Goal: Transaction & Acquisition: Purchase product/service

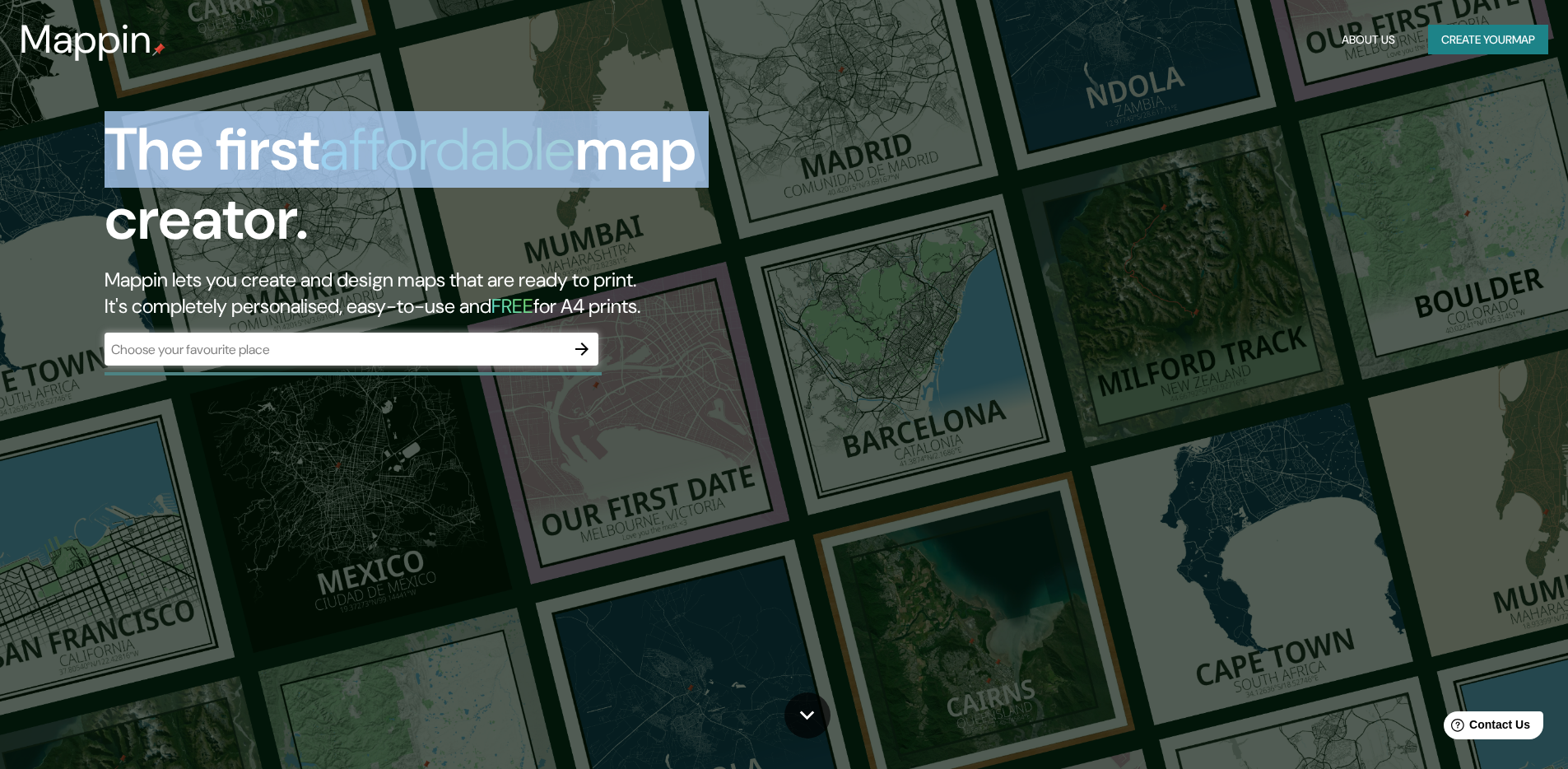
drag, startPoint x: 349, startPoint y: 142, endPoint x: 693, endPoint y: 158, distance: 344.4
click at [693, 158] on h1 "The first affordable map creator." at bounding box center [497, 191] width 784 height 152
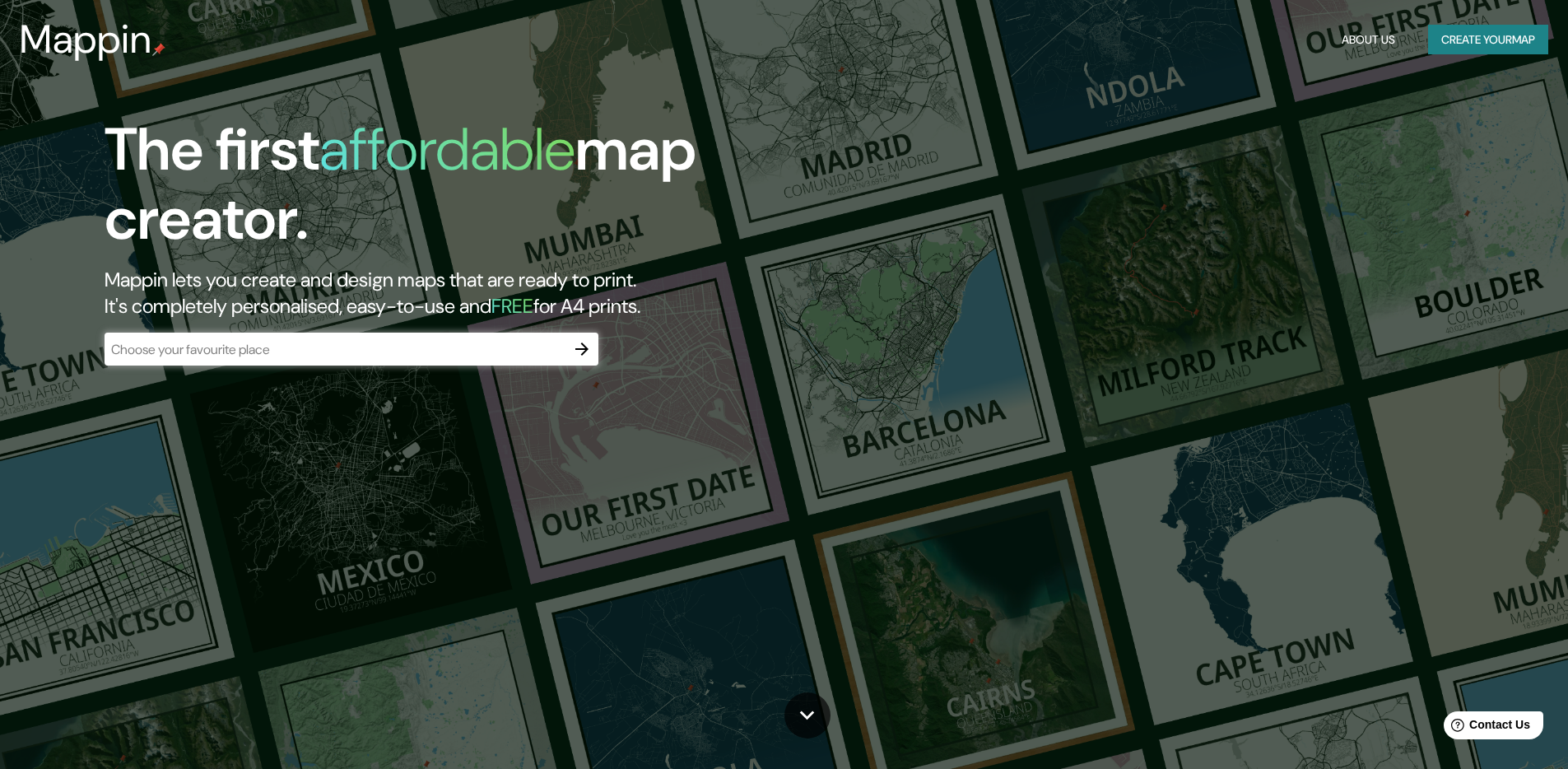
click at [400, 227] on h1 "The first affordable map creator." at bounding box center [497, 191] width 784 height 152
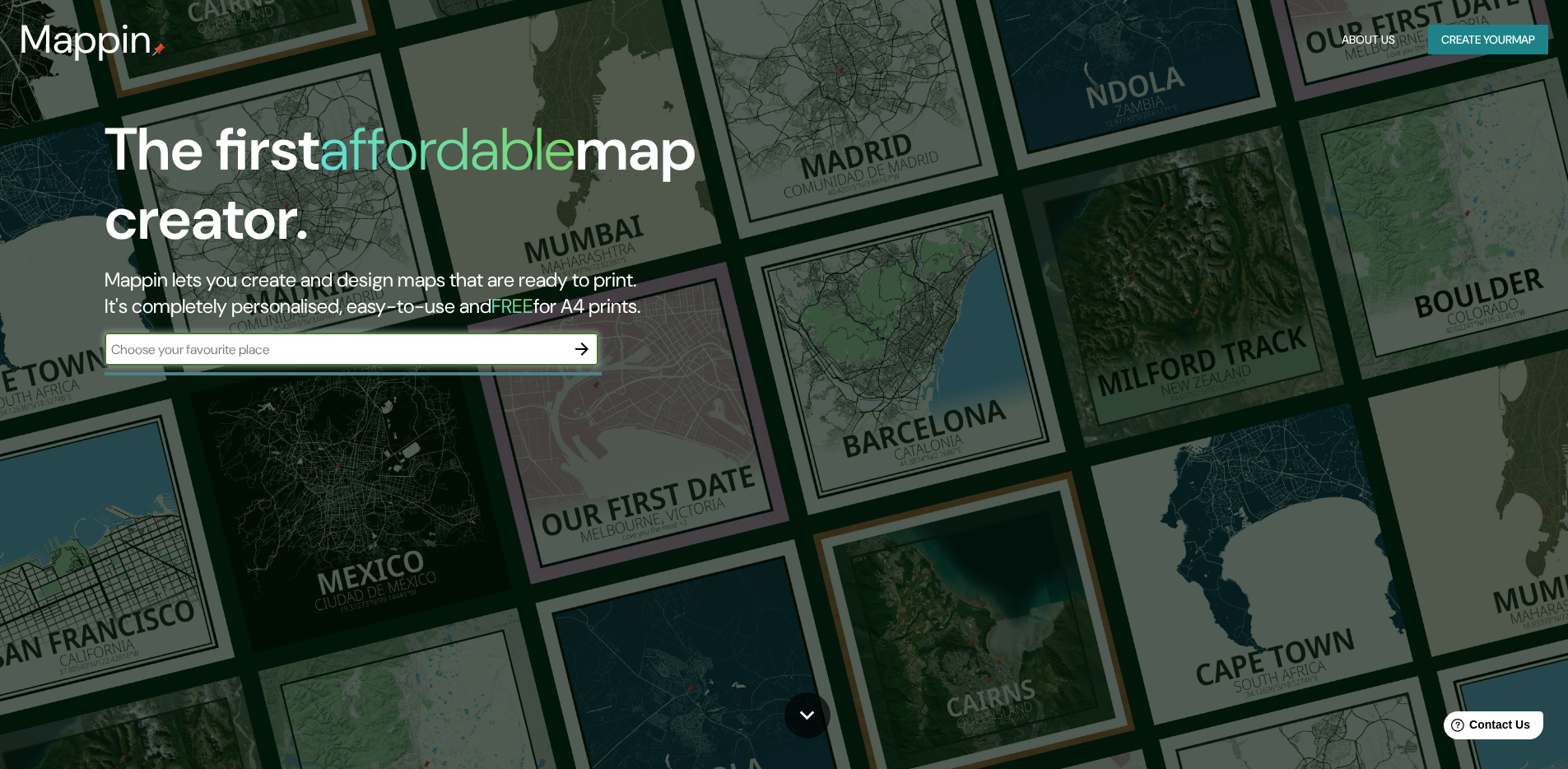
click at [265, 352] on input "text" at bounding box center [335, 349] width 461 height 19
type input "[GEOGRAPHIC_DATA]"
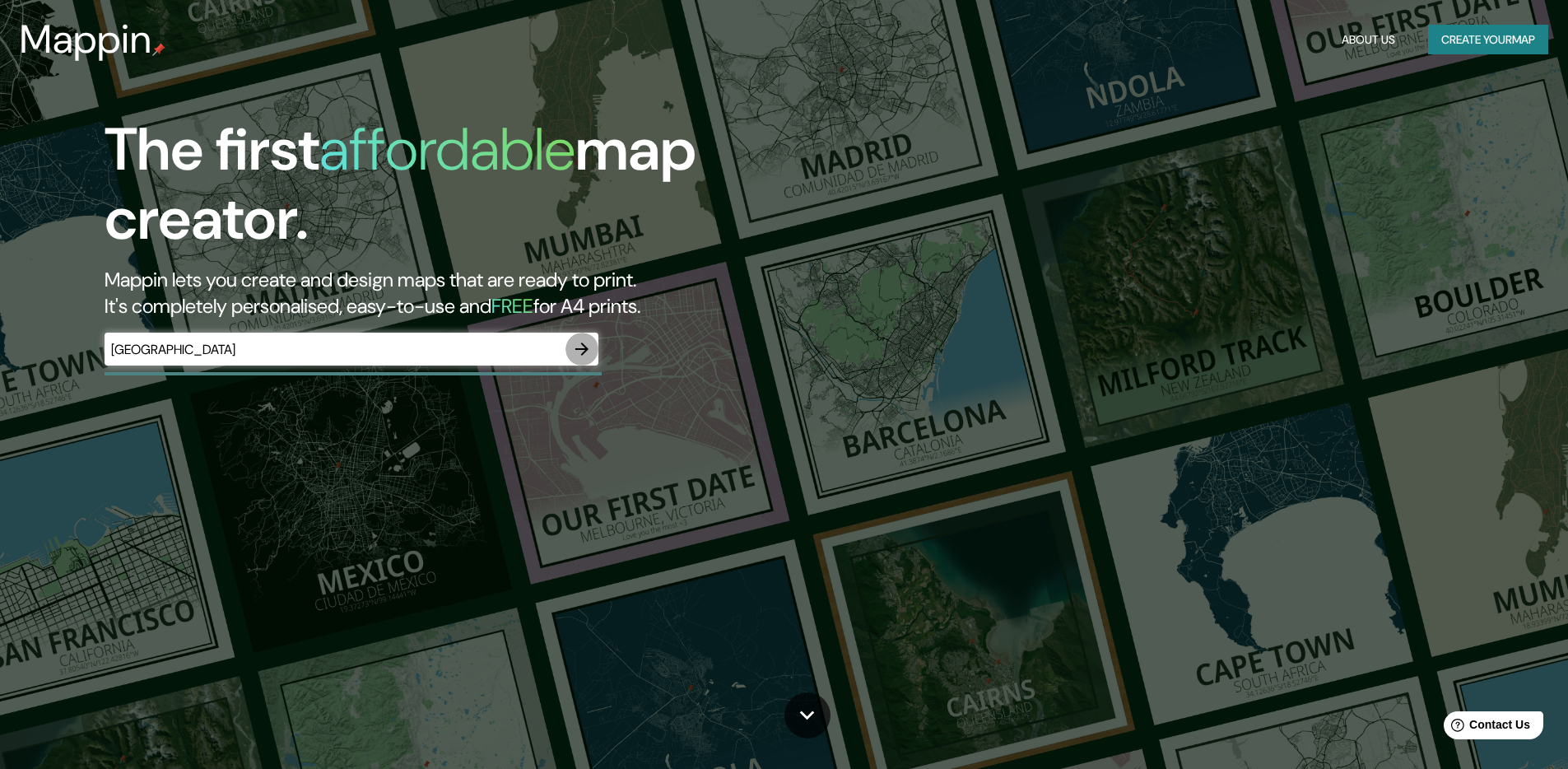
click at [581, 349] on icon "button" at bounding box center [581, 349] width 13 height 13
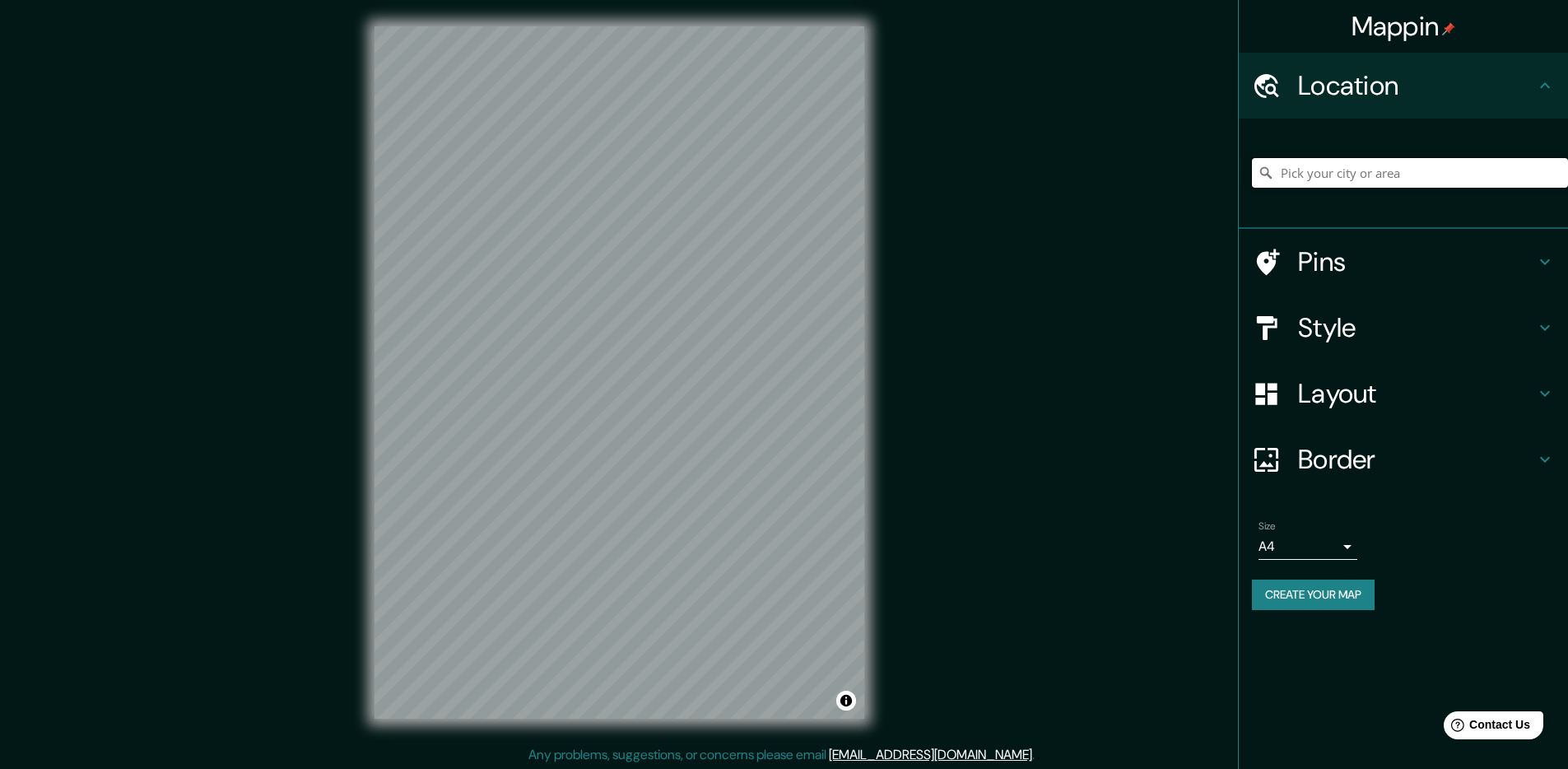
click at [1364, 177] on input "Pick your city or area" at bounding box center [1409, 172] width 316 height 29
click at [1399, 90] on h4 "Location" at bounding box center [1416, 86] width 237 height 33
click at [1399, 87] on h4 "Location" at bounding box center [1416, 86] width 237 height 33
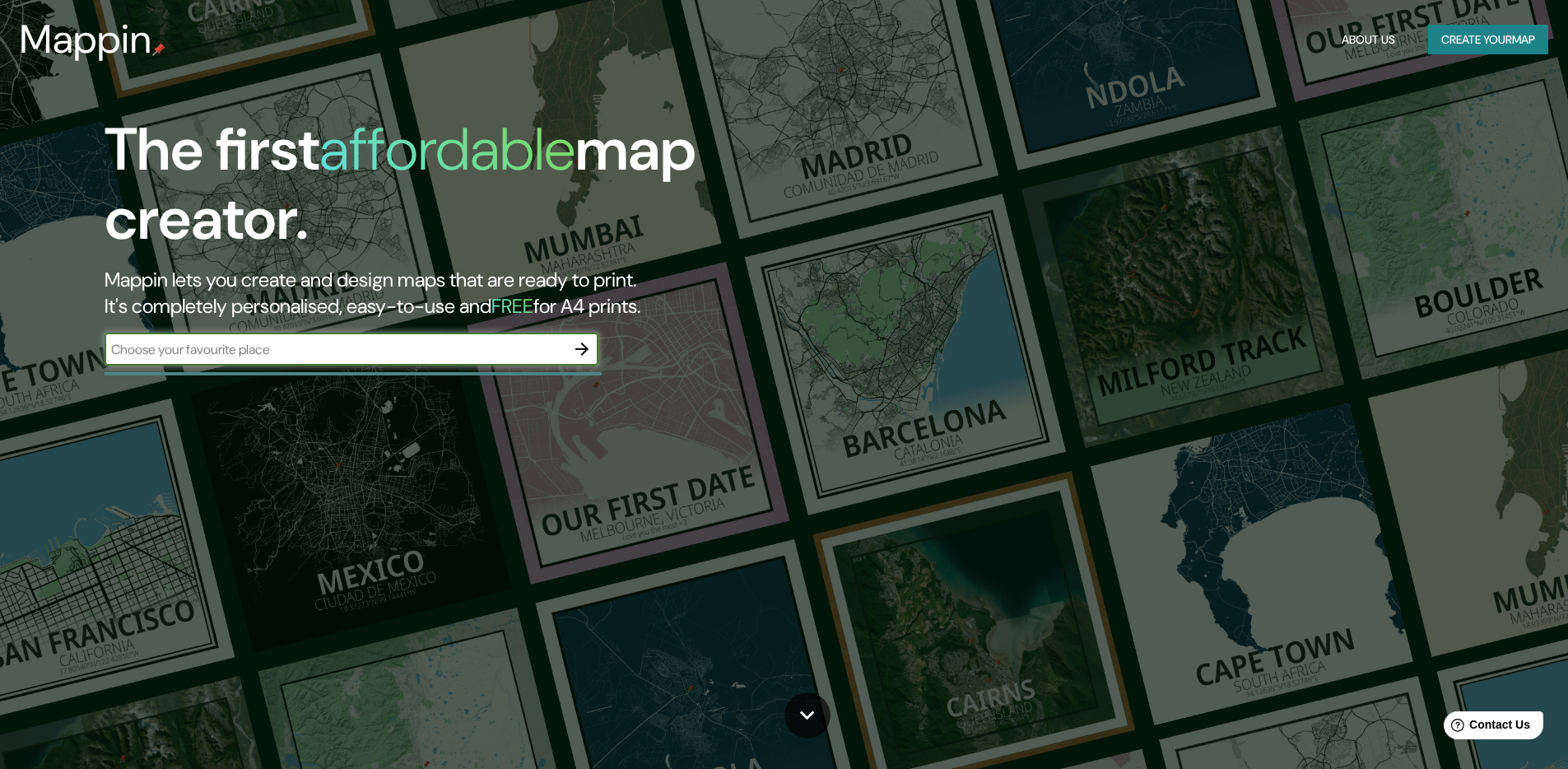
click at [265, 351] on input "text" at bounding box center [335, 349] width 461 height 19
type input "[GEOGRAPHIC_DATA], [GEOGRAPHIC_DATA]"
click at [579, 342] on icon "button" at bounding box center [582, 349] width 20 height 20
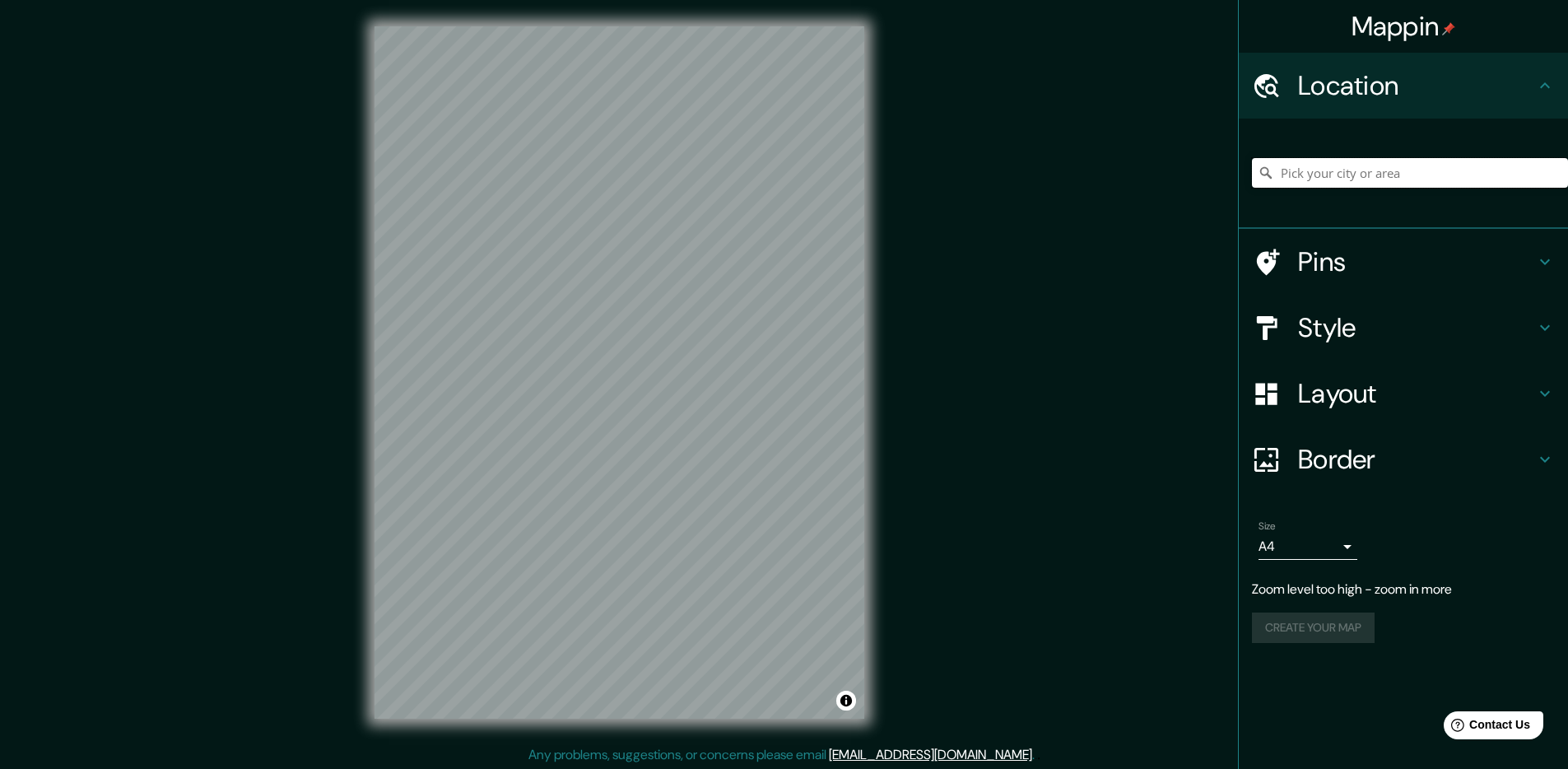
click at [1351, 168] on input "Pick your city or area" at bounding box center [1409, 172] width 316 height 29
click at [1324, 161] on input "[GEOGRAPHIC_DATA], [GEOGRAPHIC_DATA], [GEOGRAPHIC_DATA]" at bounding box center [1409, 172] width 316 height 29
click at [1318, 179] on input "[GEOGRAPHIC_DATA], [GEOGRAPHIC_DATA], [GEOGRAPHIC_DATA]" at bounding box center [1409, 172] width 316 height 29
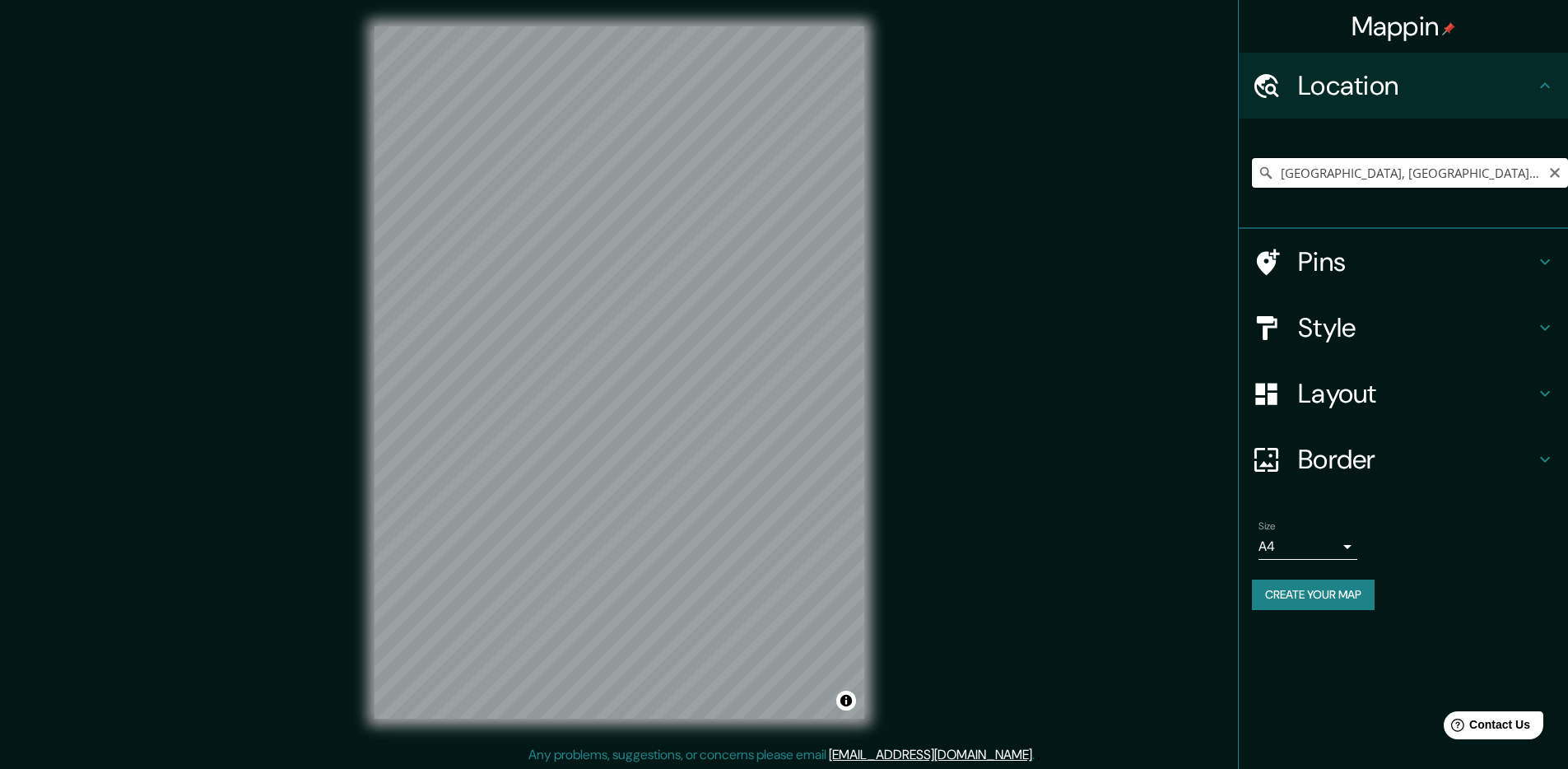
click at [1318, 179] on input "[GEOGRAPHIC_DATA], [GEOGRAPHIC_DATA], [GEOGRAPHIC_DATA]" at bounding box center [1409, 172] width 316 height 29
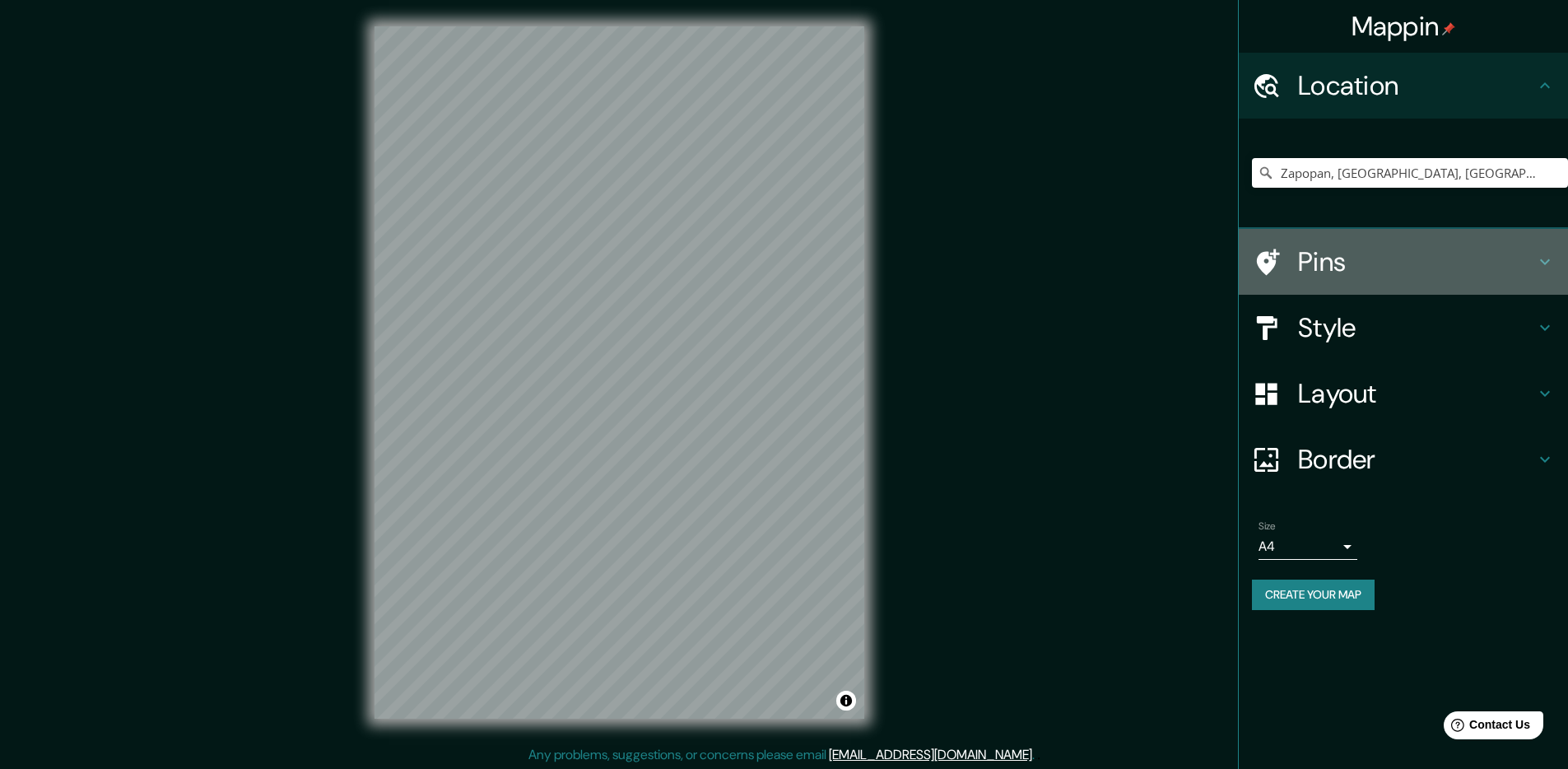
click at [1340, 257] on h4 "Pins" at bounding box center [1416, 262] width 237 height 33
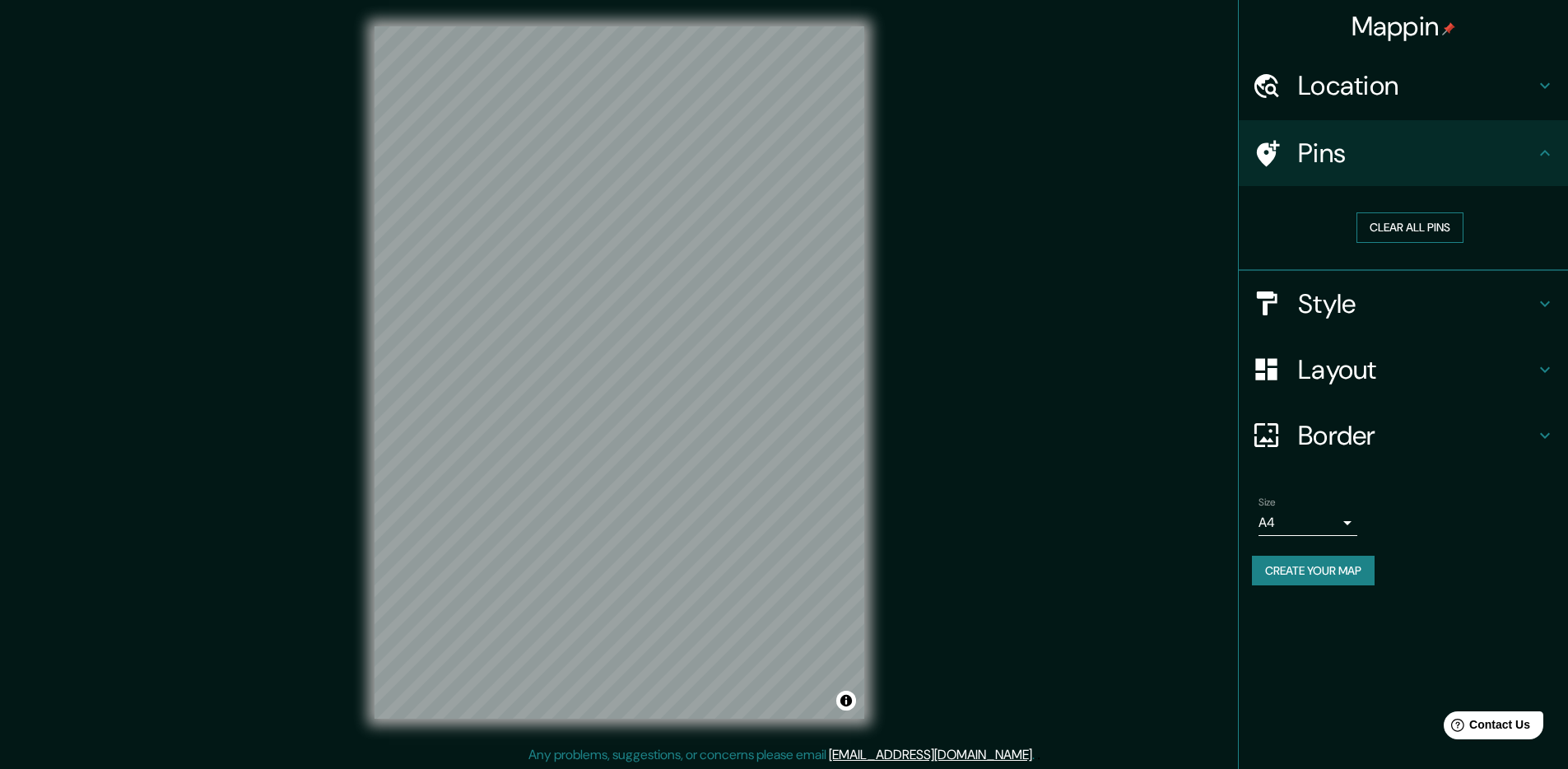
click at [1394, 233] on button "Clear all pins" at bounding box center [1409, 227] width 107 height 30
click at [1404, 231] on button "Clear all pins" at bounding box center [1409, 227] width 107 height 30
click at [1357, 295] on h4 "Style" at bounding box center [1416, 304] width 237 height 33
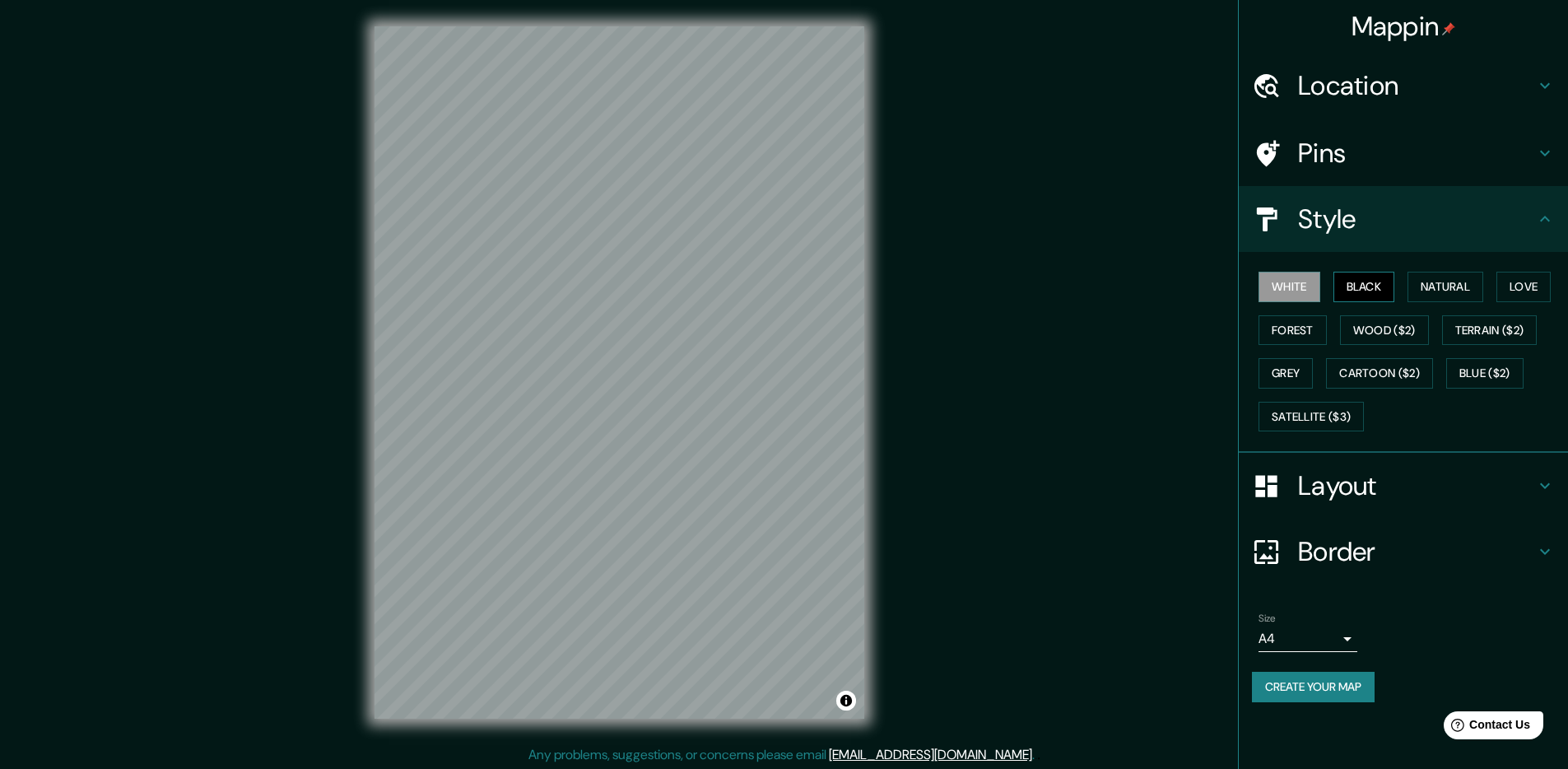
click at [1359, 292] on button "Black" at bounding box center [1363, 286] width 62 height 30
click at [1443, 292] on button "Natural" at bounding box center [1445, 286] width 75 height 30
click at [1506, 292] on button "Love" at bounding box center [1523, 286] width 54 height 30
click at [1299, 321] on button "Forest" at bounding box center [1293, 330] width 69 height 30
click at [1391, 326] on button "Wood ($2)" at bounding box center [1384, 330] width 89 height 30
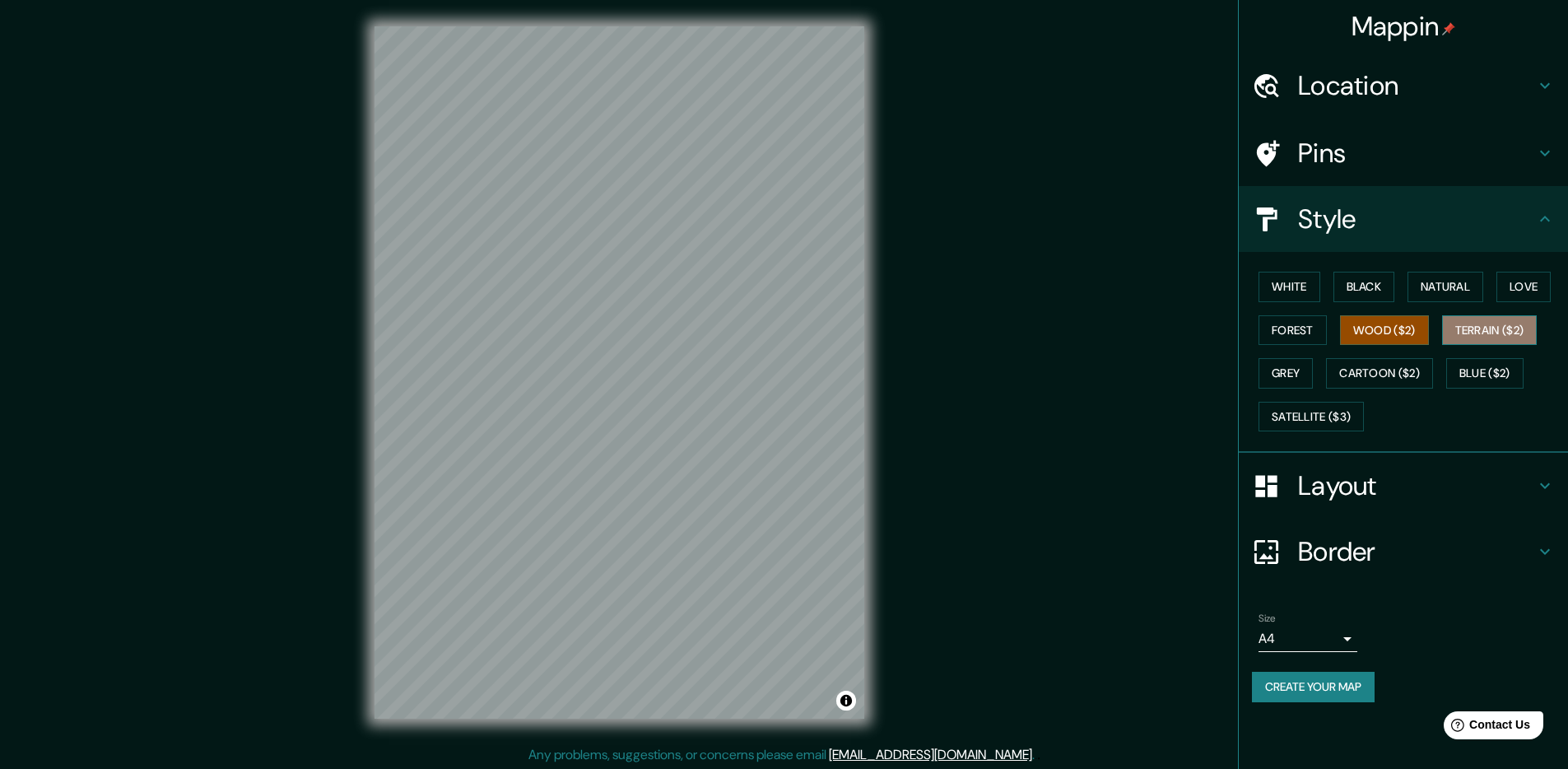
click at [1479, 327] on button "Terrain ($2)" at bounding box center [1489, 330] width 95 height 30
click at [1380, 335] on button "Wood ($2)" at bounding box center [1384, 330] width 89 height 30
click at [1375, 379] on button "Cartoon ($2)" at bounding box center [1379, 373] width 107 height 30
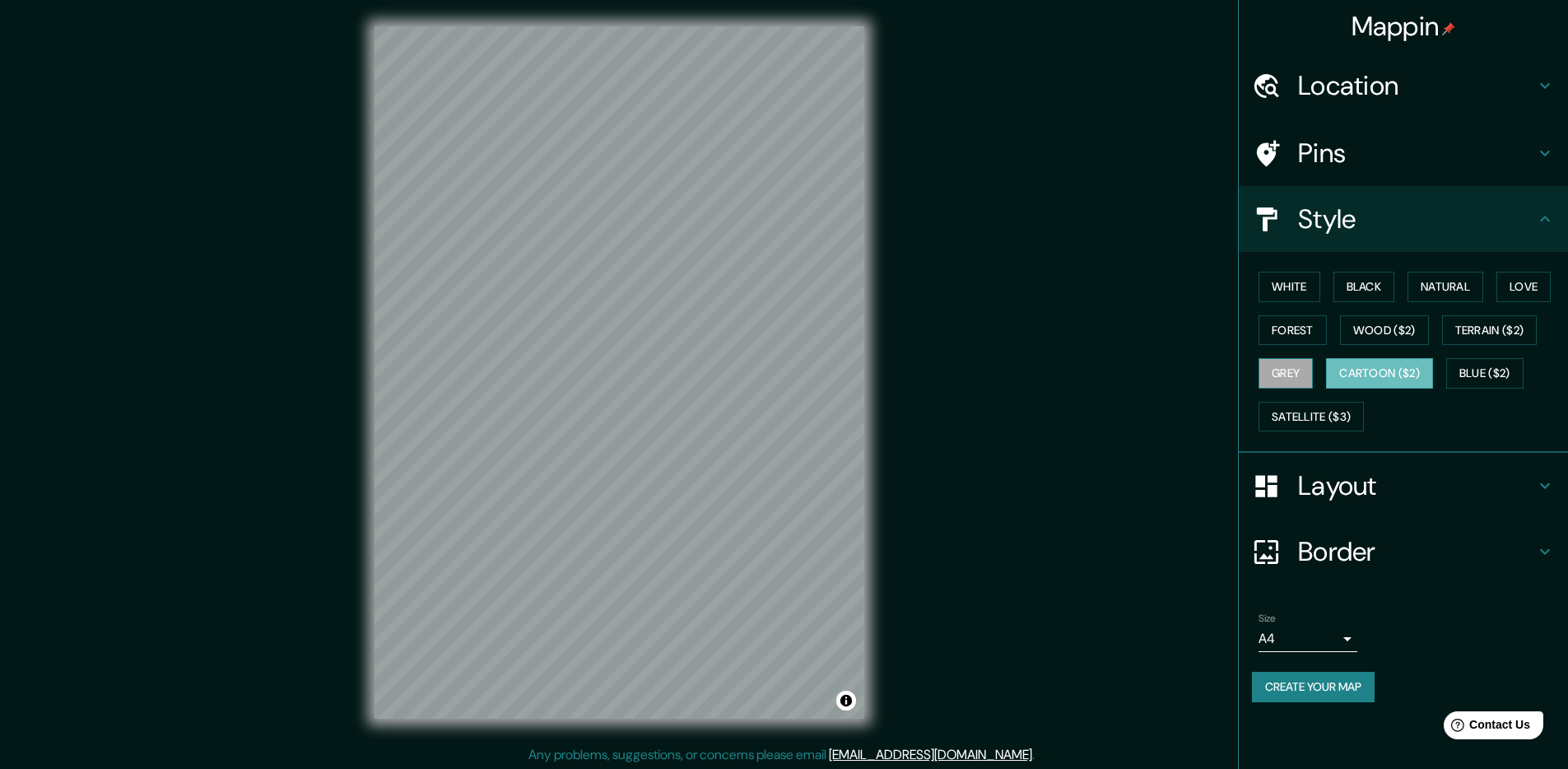
click at [1281, 379] on button "Grey" at bounding box center [1285, 373] width 54 height 30
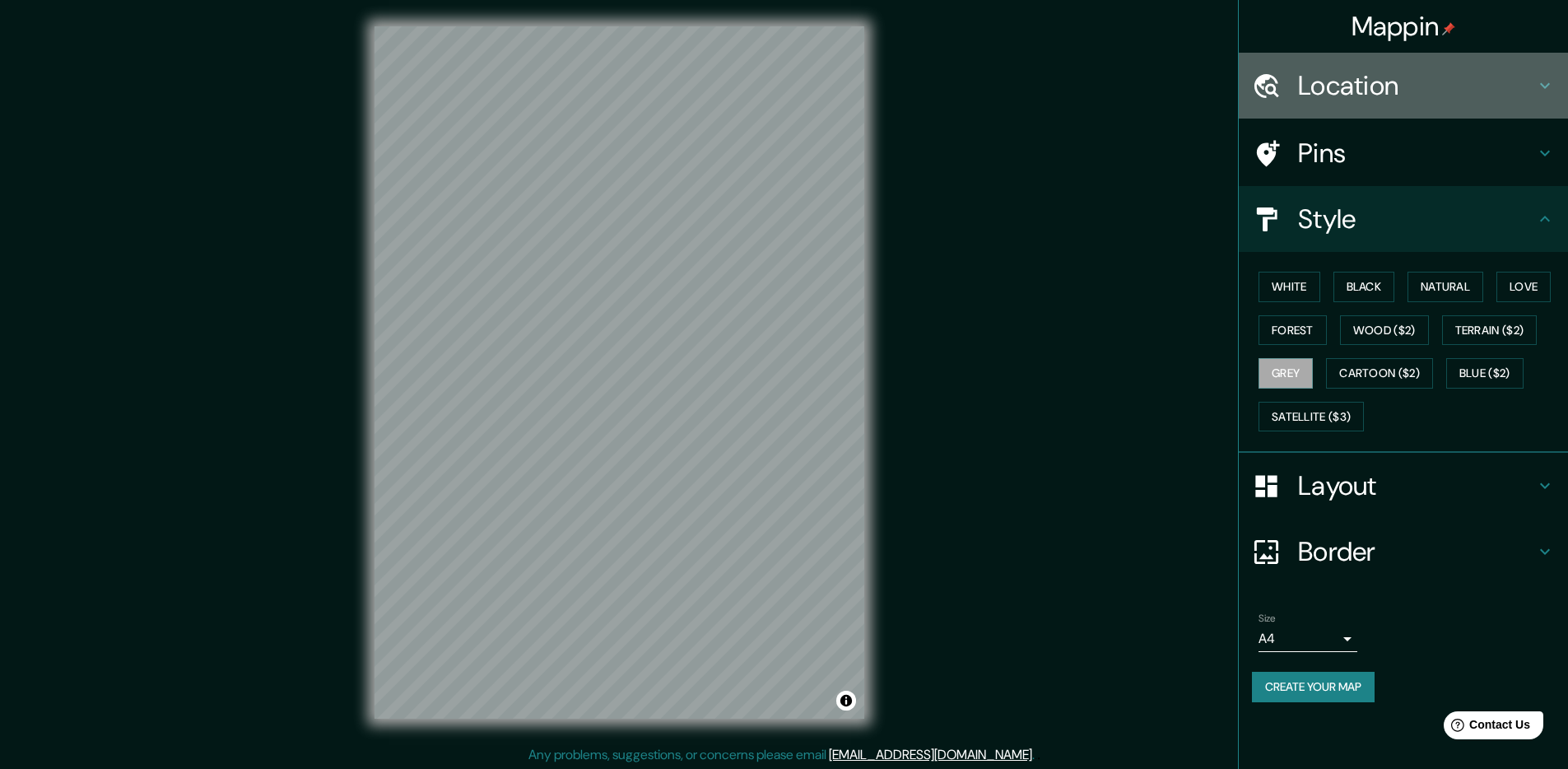
click at [1349, 80] on h4 "Location" at bounding box center [1416, 86] width 237 height 33
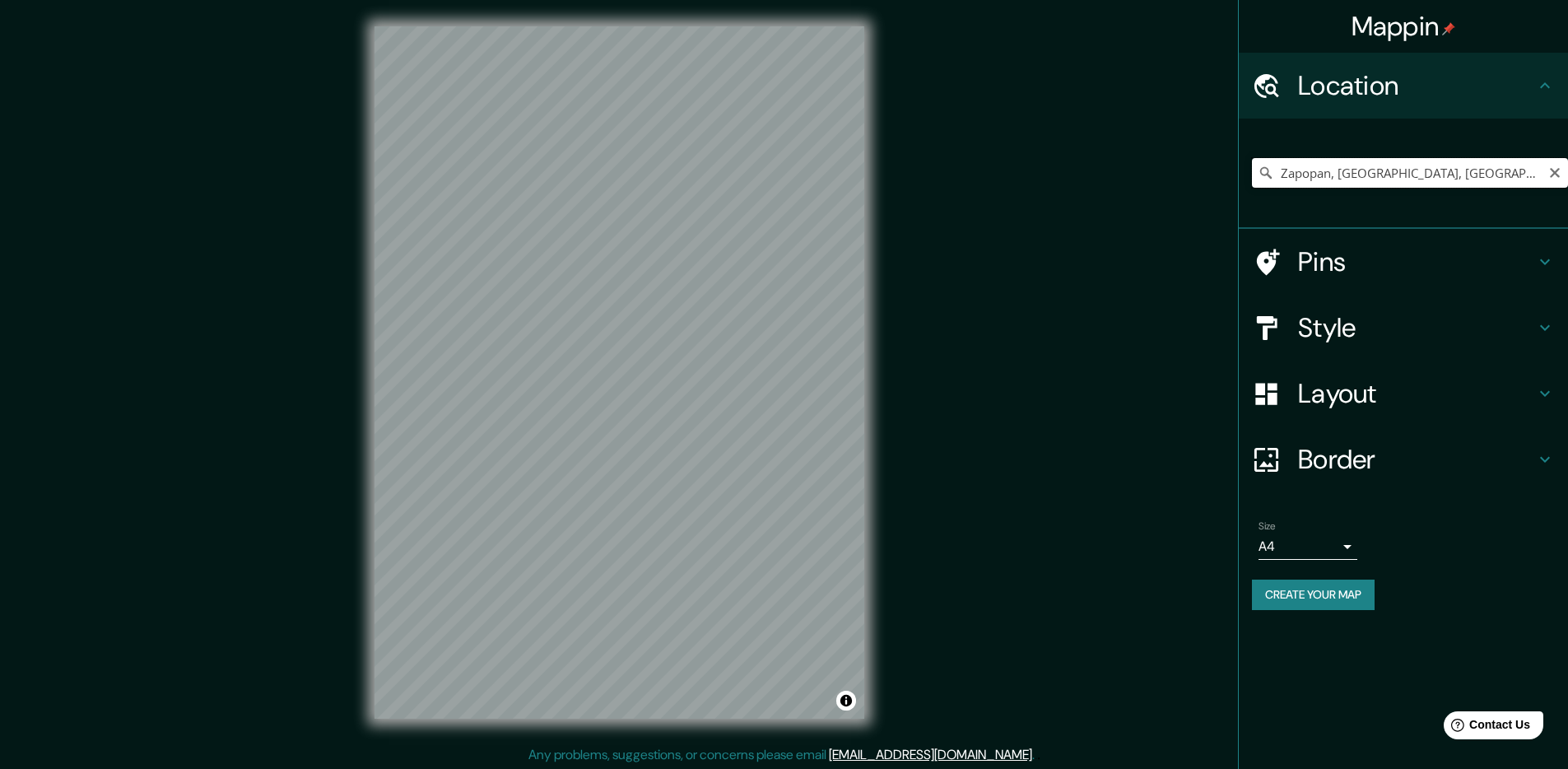
click at [1349, 176] on input "Zapopan, [GEOGRAPHIC_DATA], [GEOGRAPHIC_DATA]" at bounding box center [1409, 172] width 316 height 29
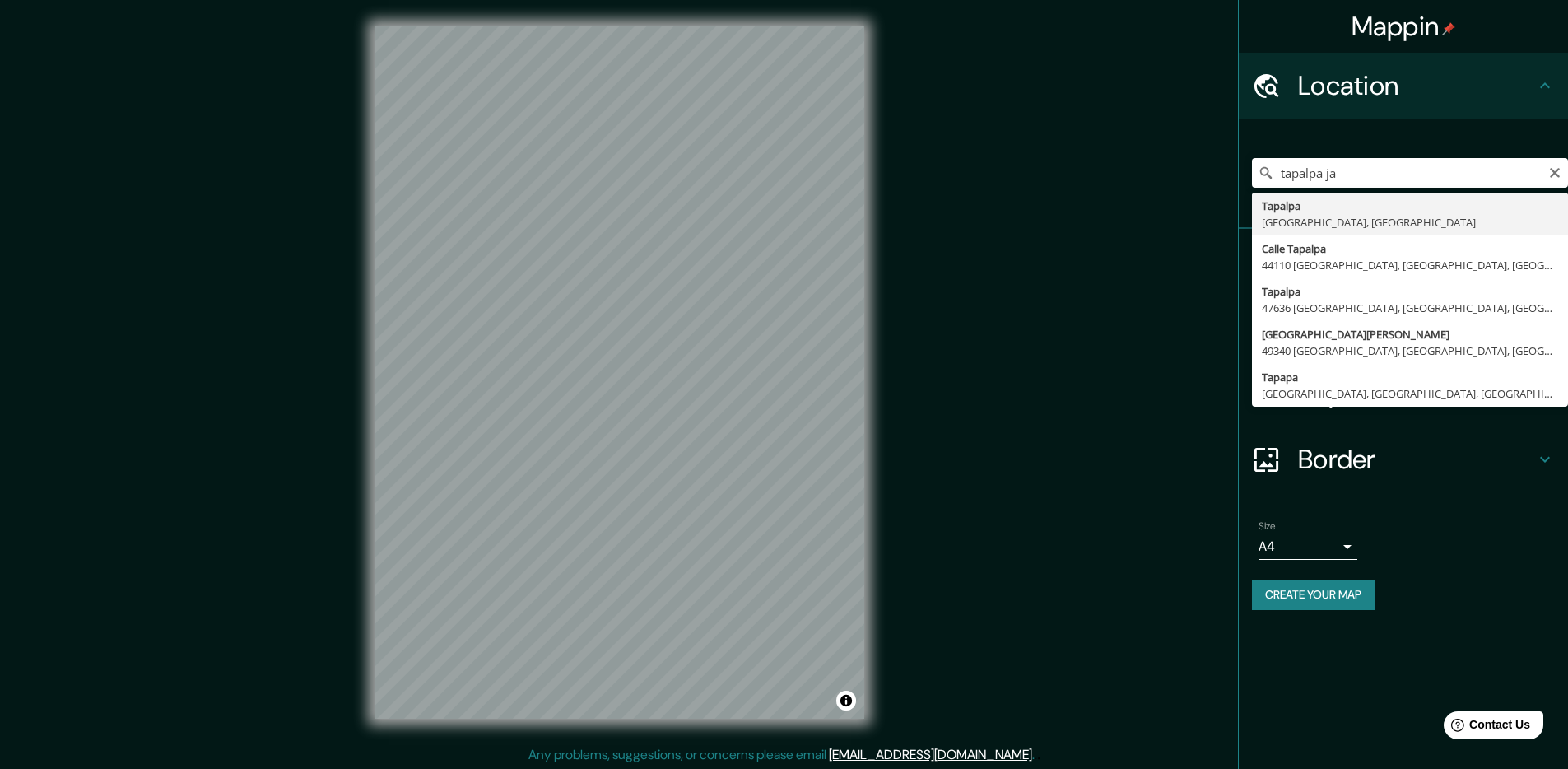
type input "[GEOGRAPHIC_DATA], [GEOGRAPHIC_DATA], [GEOGRAPHIC_DATA]"
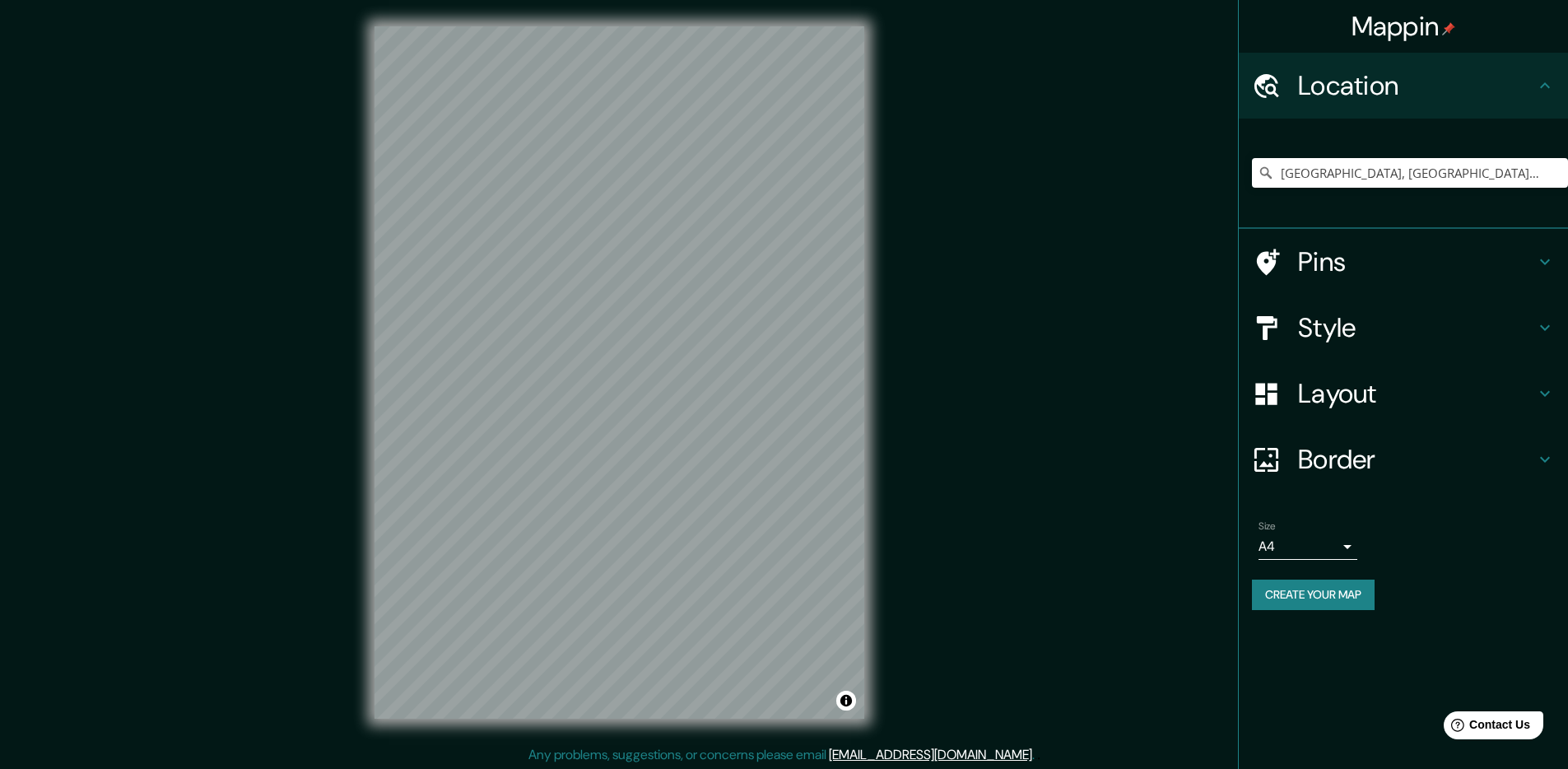
click at [1356, 323] on h4 "Style" at bounding box center [1416, 328] width 237 height 33
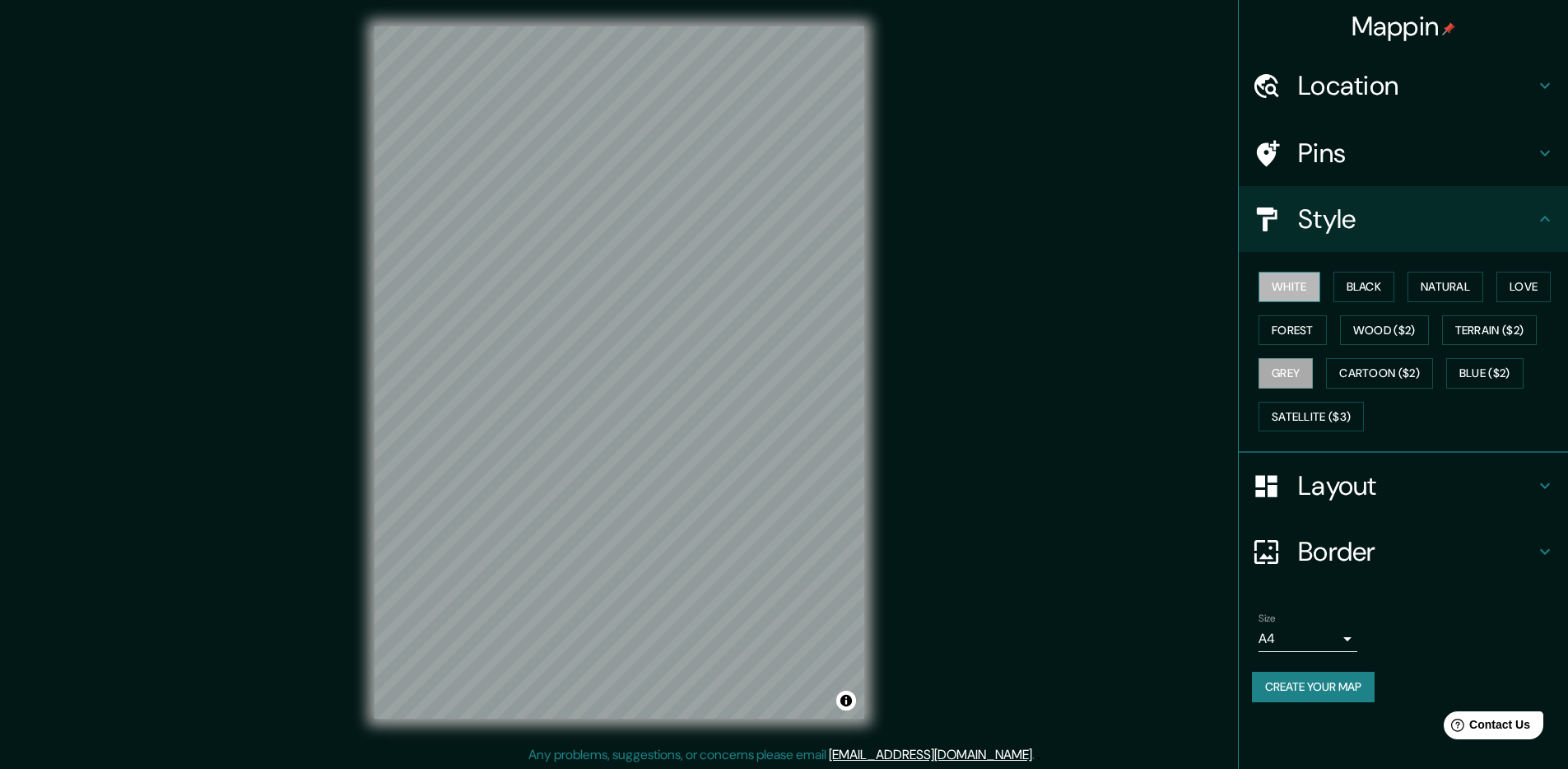
click at [1268, 299] on button "White" at bounding box center [1289, 286] width 62 height 30
click at [1316, 417] on button "Satellite ($3)" at bounding box center [1311, 416] width 106 height 30
click at [1470, 379] on button "Blue ($2)" at bounding box center [1485, 373] width 77 height 30
click at [1431, 379] on button "Cartoon ($2)" at bounding box center [1379, 373] width 107 height 30
click at [1312, 384] on button "Grey" at bounding box center [1285, 373] width 54 height 30
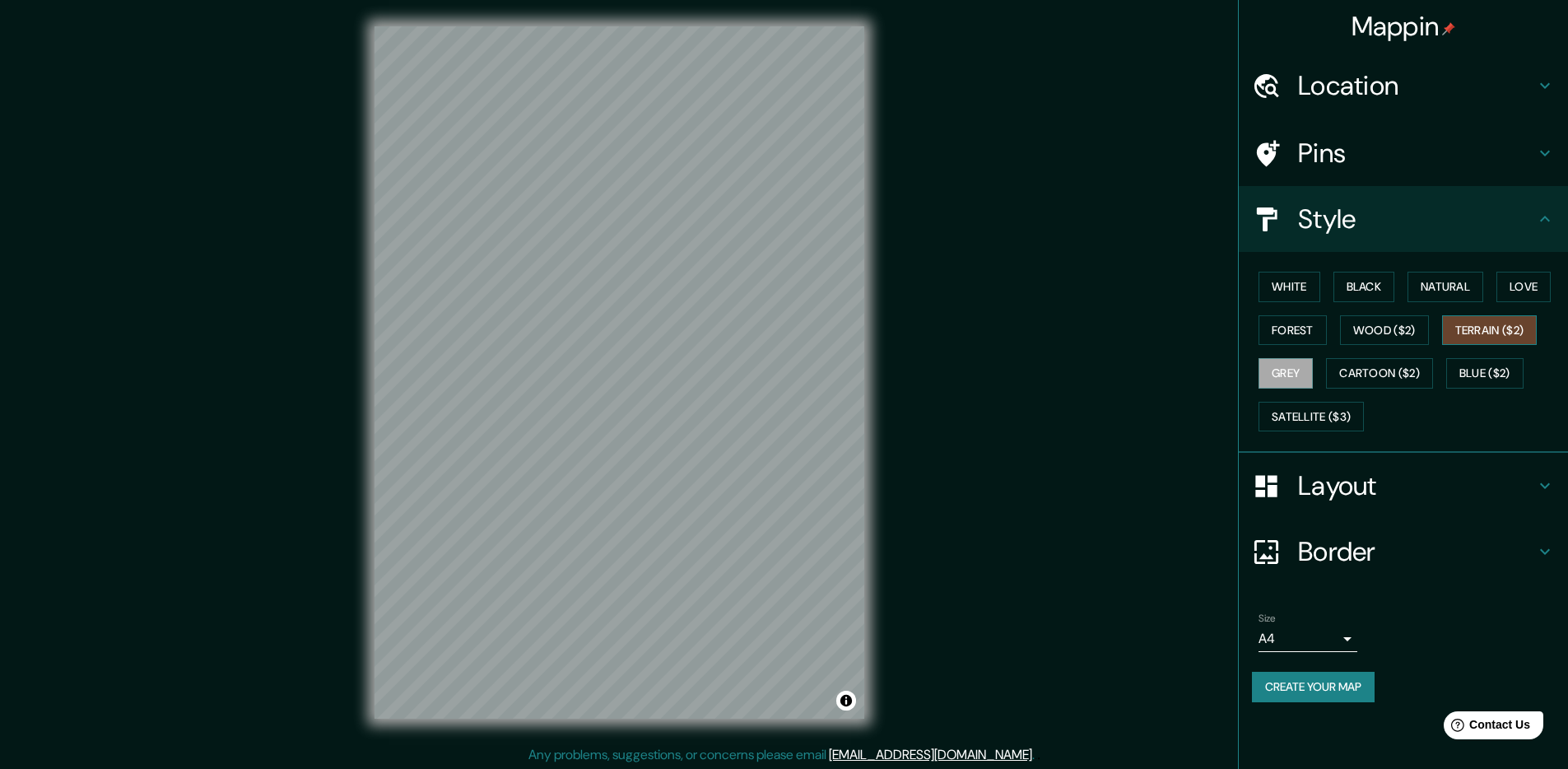
click at [1529, 336] on button "Terrain ($2)" at bounding box center [1489, 330] width 95 height 30
click at [1420, 335] on button "Wood ($2)" at bounding box center [1384, 330] width 89 height 30
click at [1295, 341] on button "Forest" at bounding box center [1293, 330] width 69 height 30
click at [1511, 281] on button "Love" at bounding box center [1523, 286] width 54 height 30
click at [1473, 289] on button "Natural" at bounding box center [1445, 286] width 75 height 30
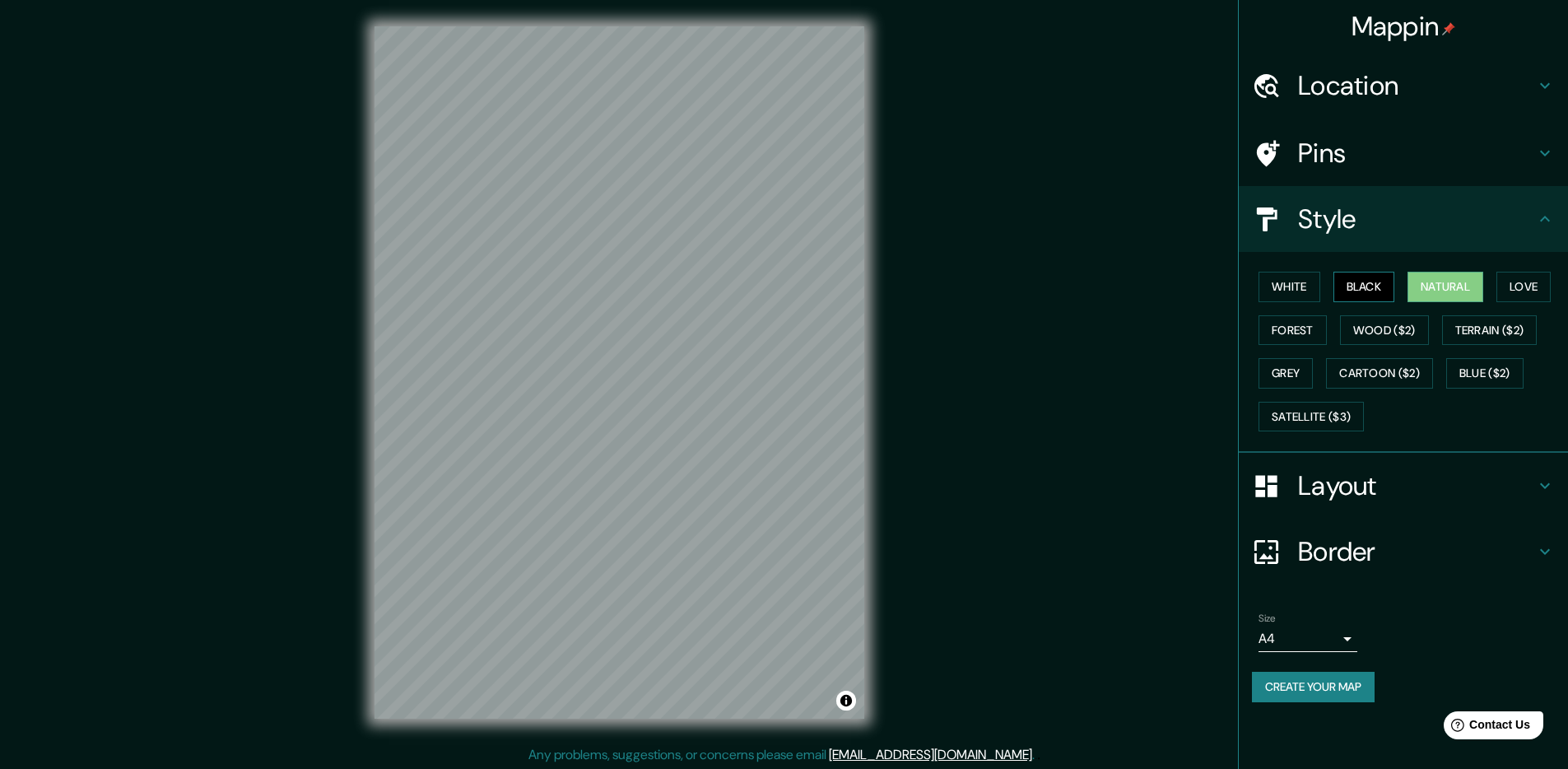
click at [1370, 292] on button "Black" at bounding box center [1363, 286] width 62 height 30
click at [1282, 297] on button "White" at bounding box center [1289, 286] width 62 height 30
click at [1374, 493] on h4 "Layout" at bounding box center [1416, 486] width 237 height 33
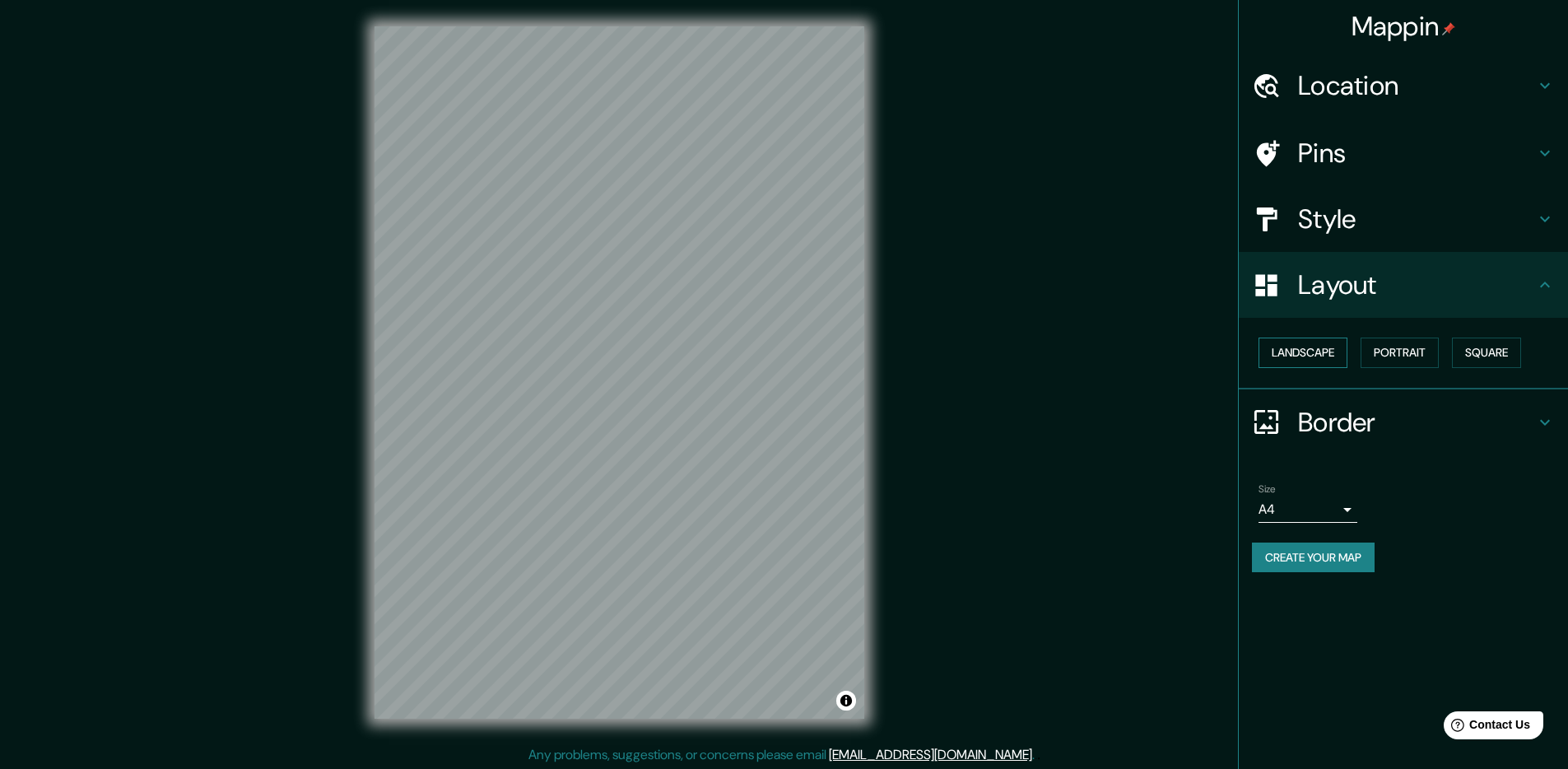
click at [1323, 352] on button "Landscape" at bounding box center [1303, 353] width 89 height 30
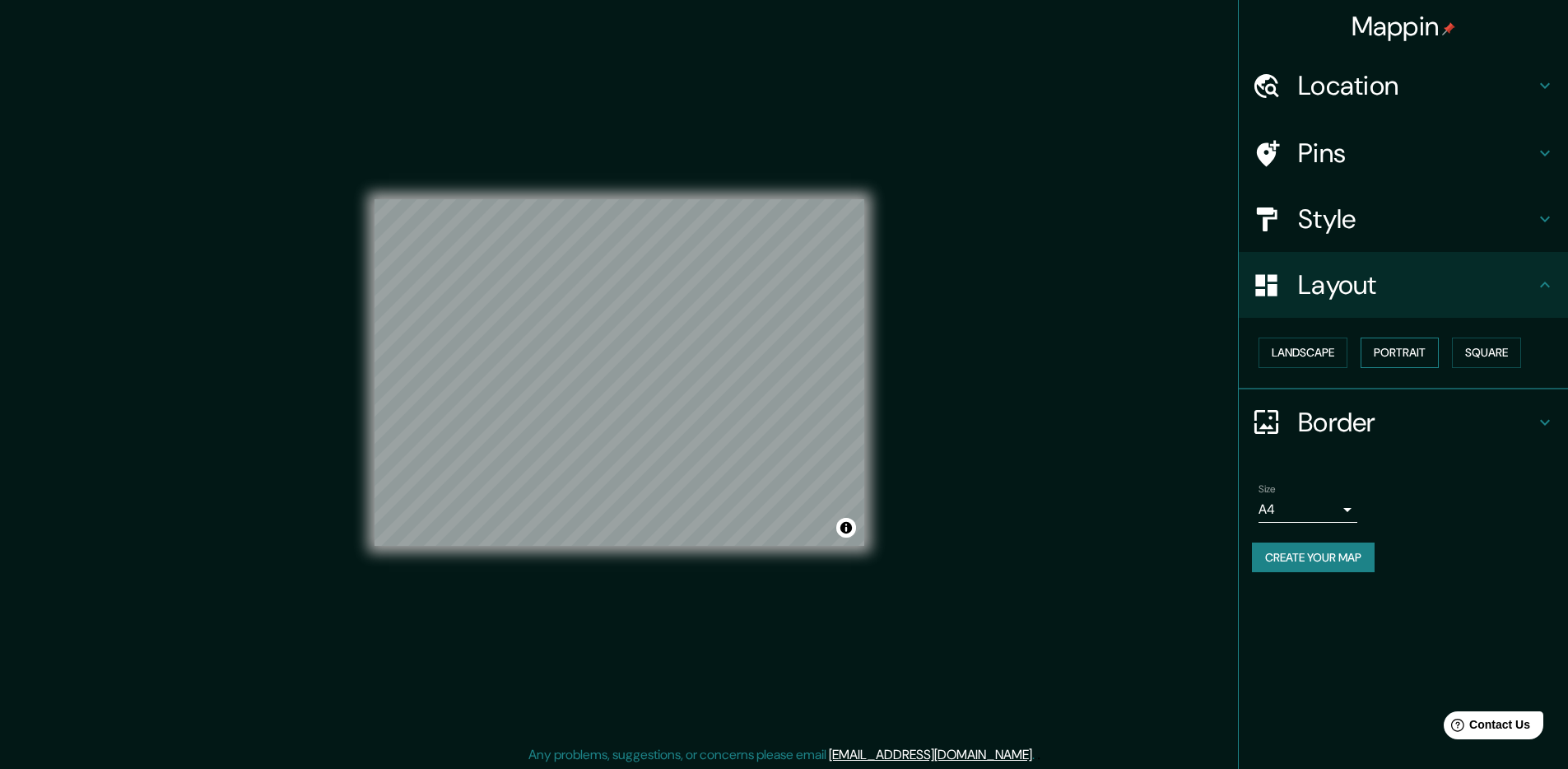
click at [1381, 353] on button "Portrait" at bounding box center [1400, 353] width 78 height 30
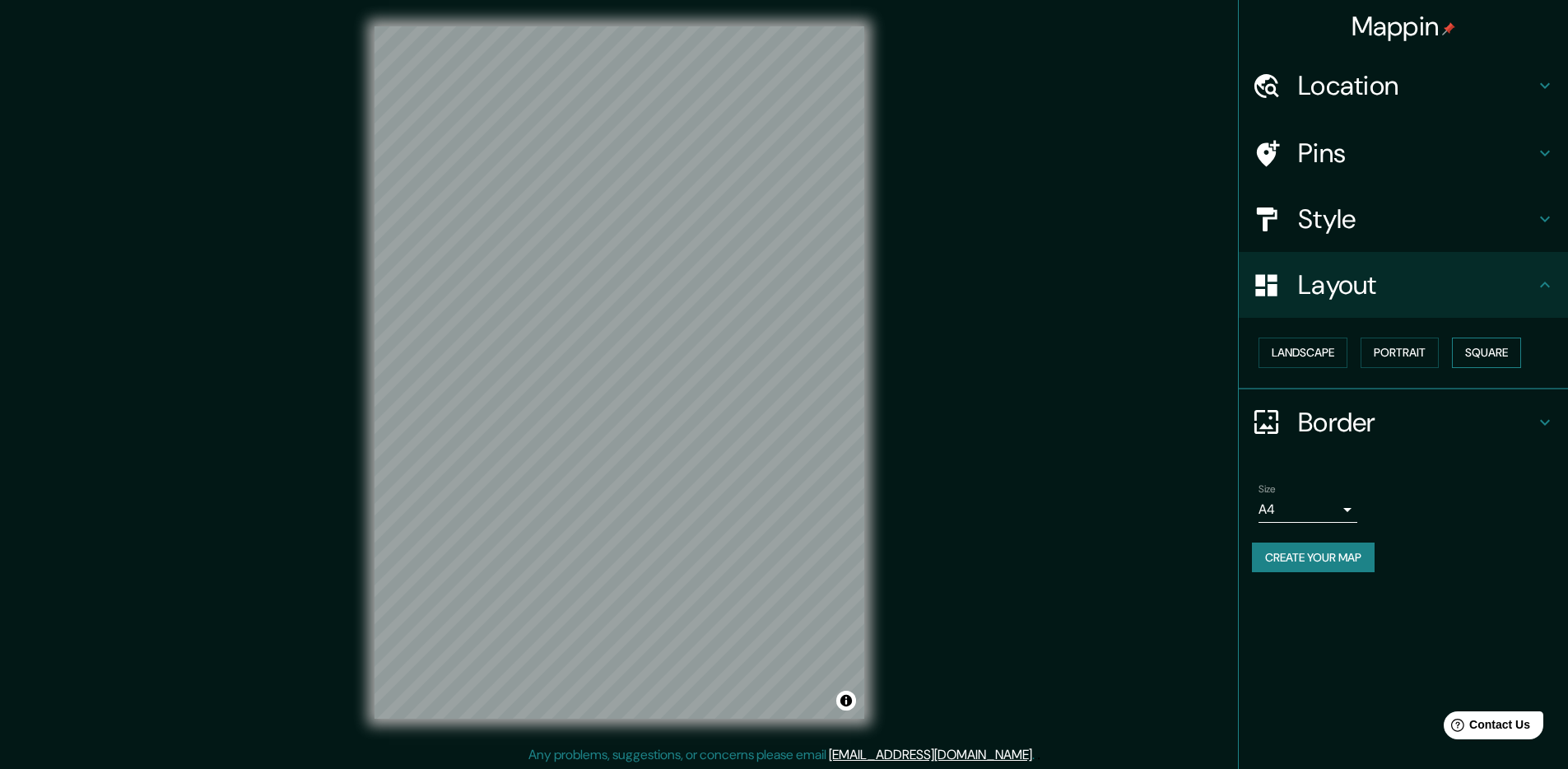
click at [1491, 354] on button "Square" at bounding box center [1487, 353] width 70 height 30
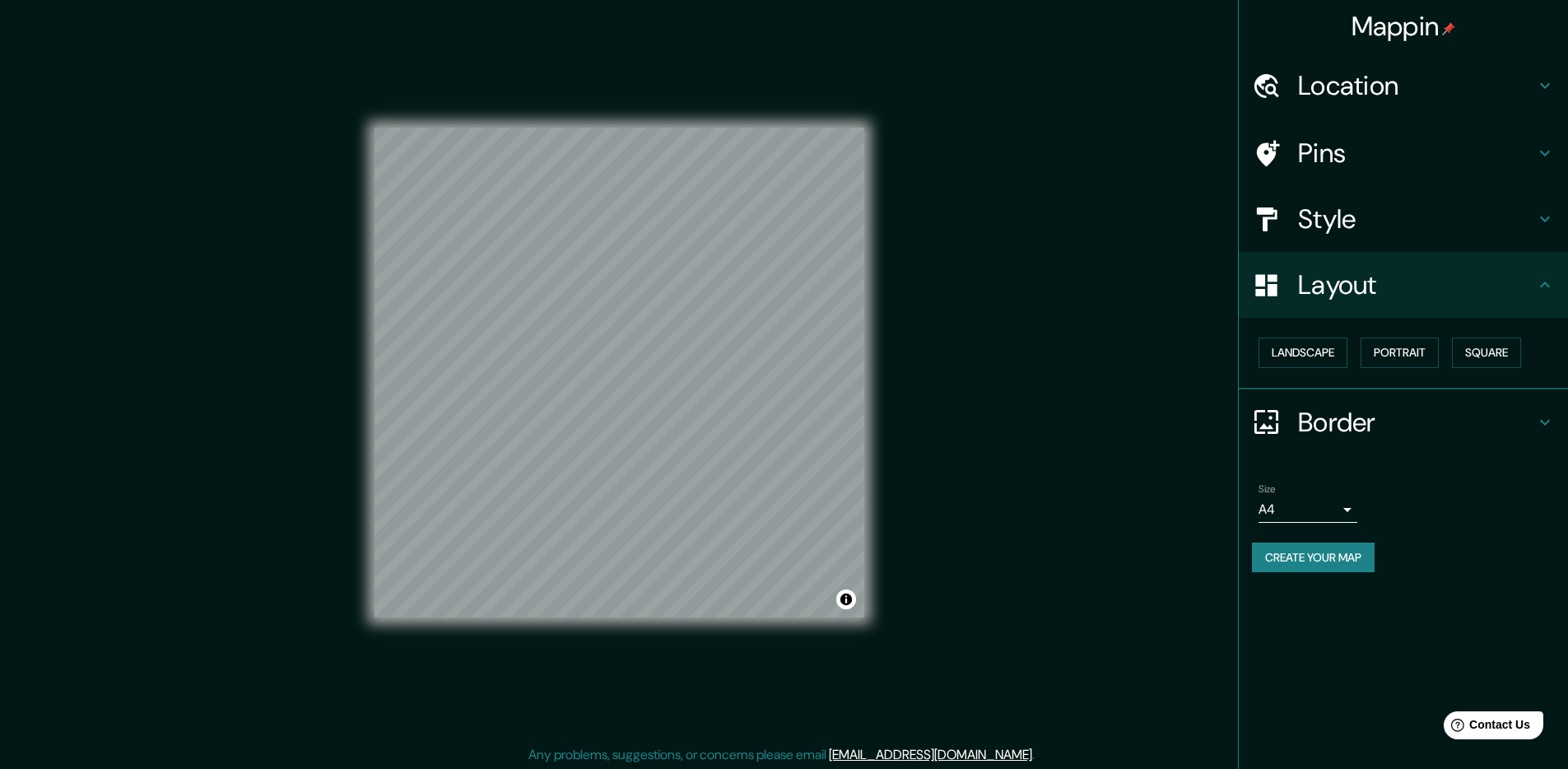
click at [1345, 417] on h4 "Border" at bounding box center [1416, 422] width 237 height 33
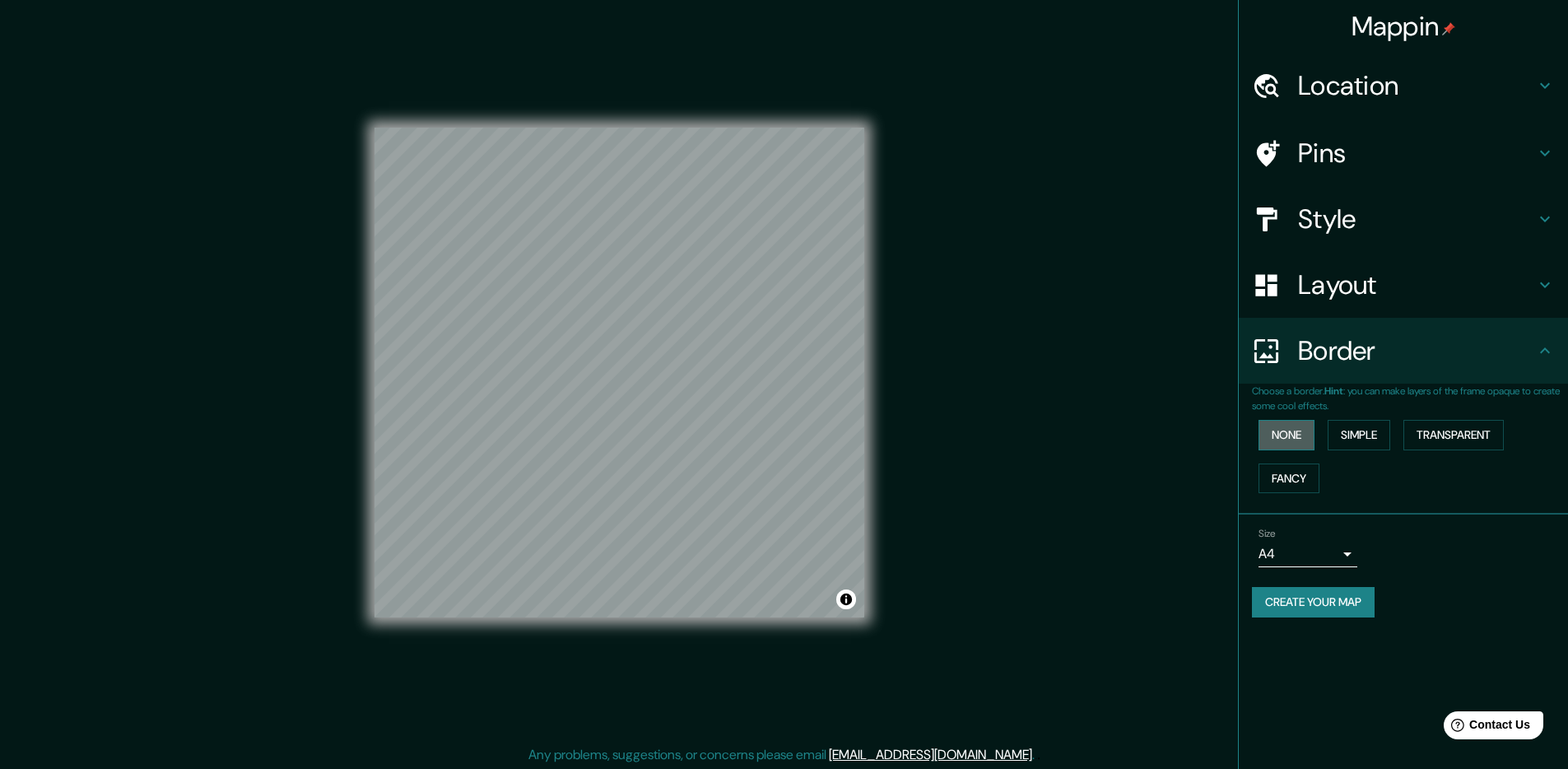
click at [1297, 432] on button "None" at bounding box center [1286, 435] width 56 height 30
click at [1352, 435] on button "Simple" at bounding box center [1359, 435] width 63 height 30
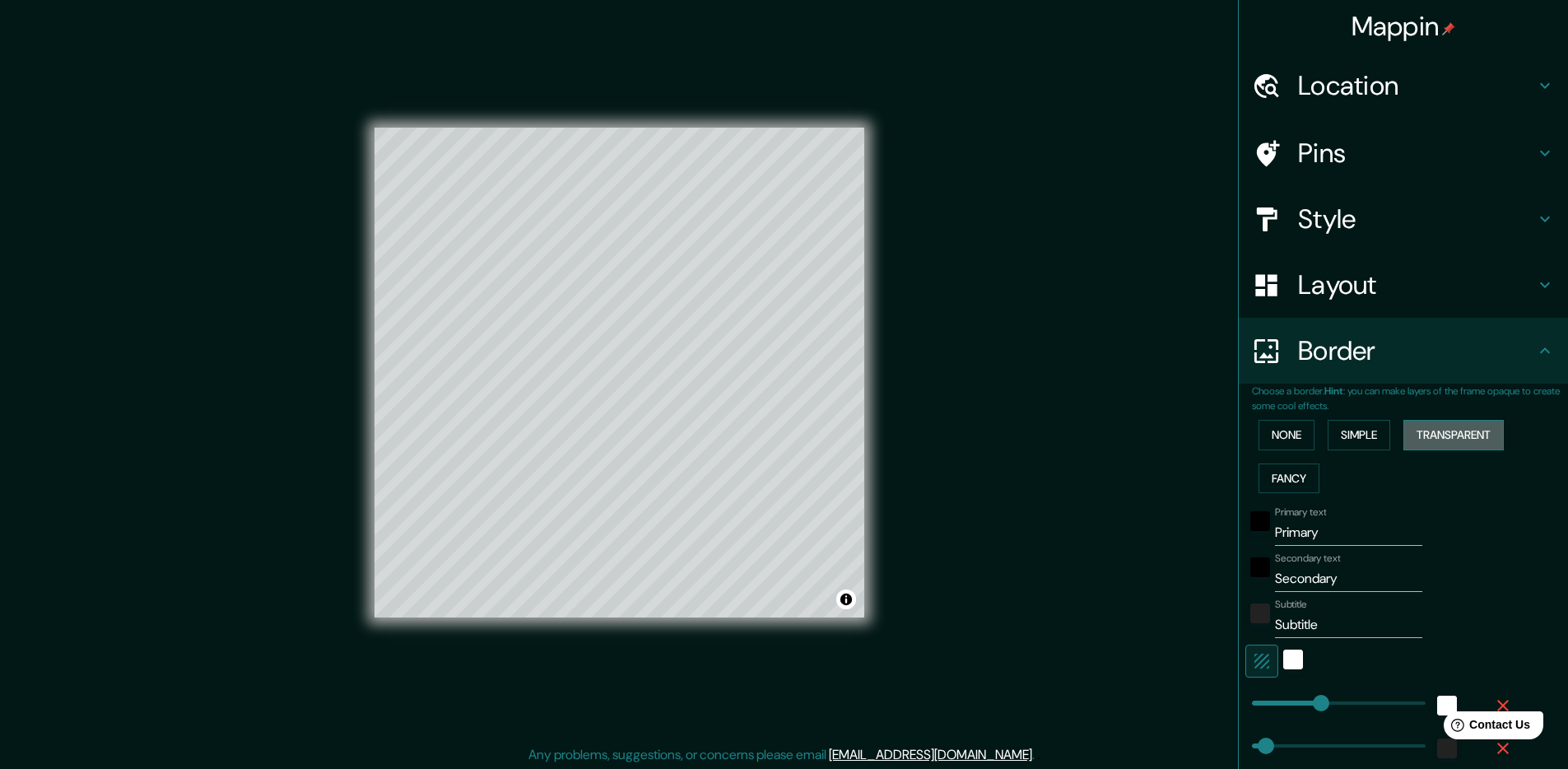
click at [1431, 437] on button "Transparent" at bounding box center [1453, 435] width 101 height 30
click at [1294, 482] on button "Fancy" at bounding box center [1289, 478] width 61 height 30
click at [1298, 431] on button "None" at bounding box center [1286, 435] width 56 height 30
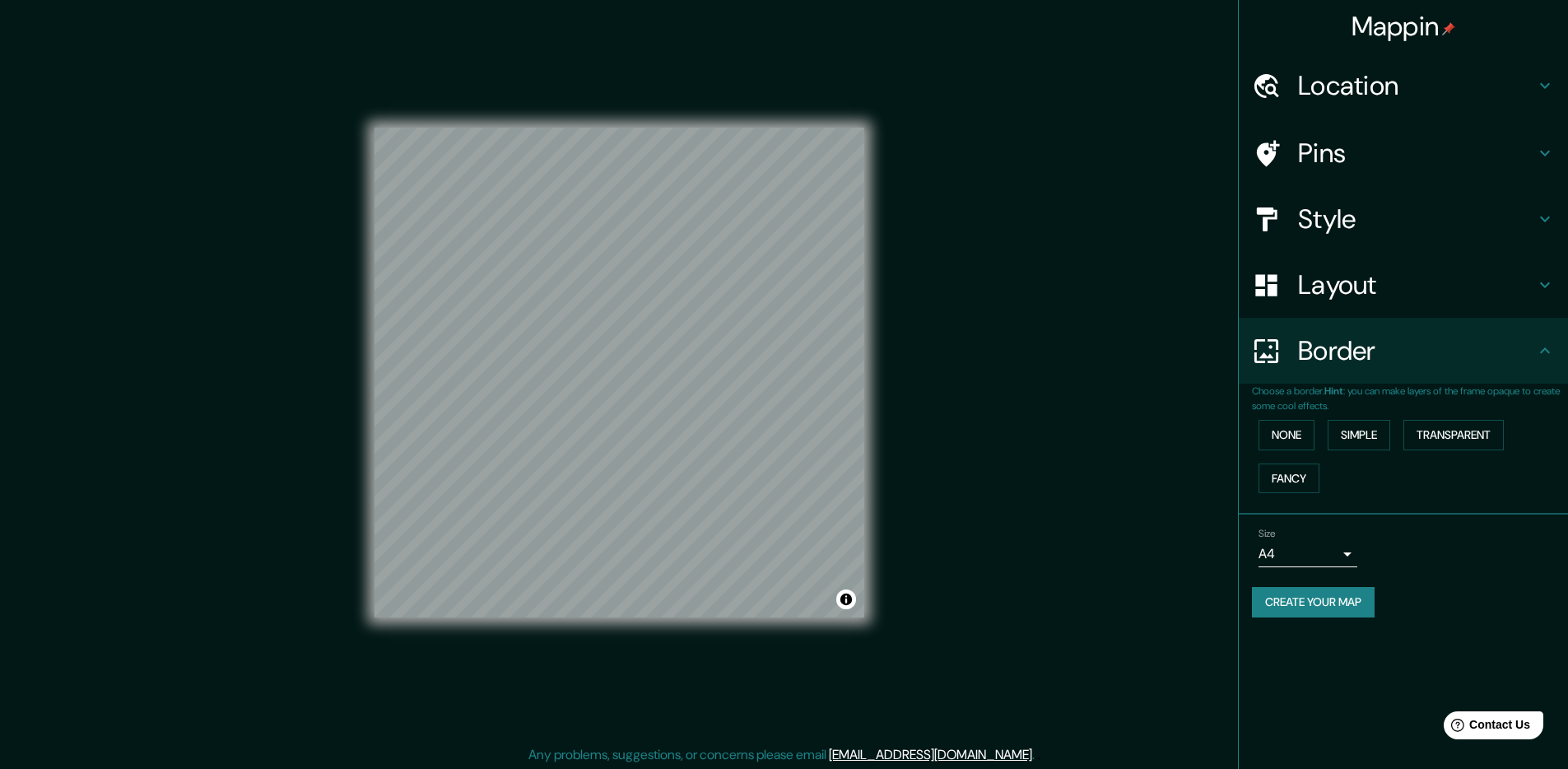
click at [1298, 550] on body "Mappin Location [GEOGRAPHIC_DATA], [GEOGRAPHIC_DATA], [GEOGRAPHIC_DATA] Pins St…" at bounding box center [784, 384] width 1568 height 769
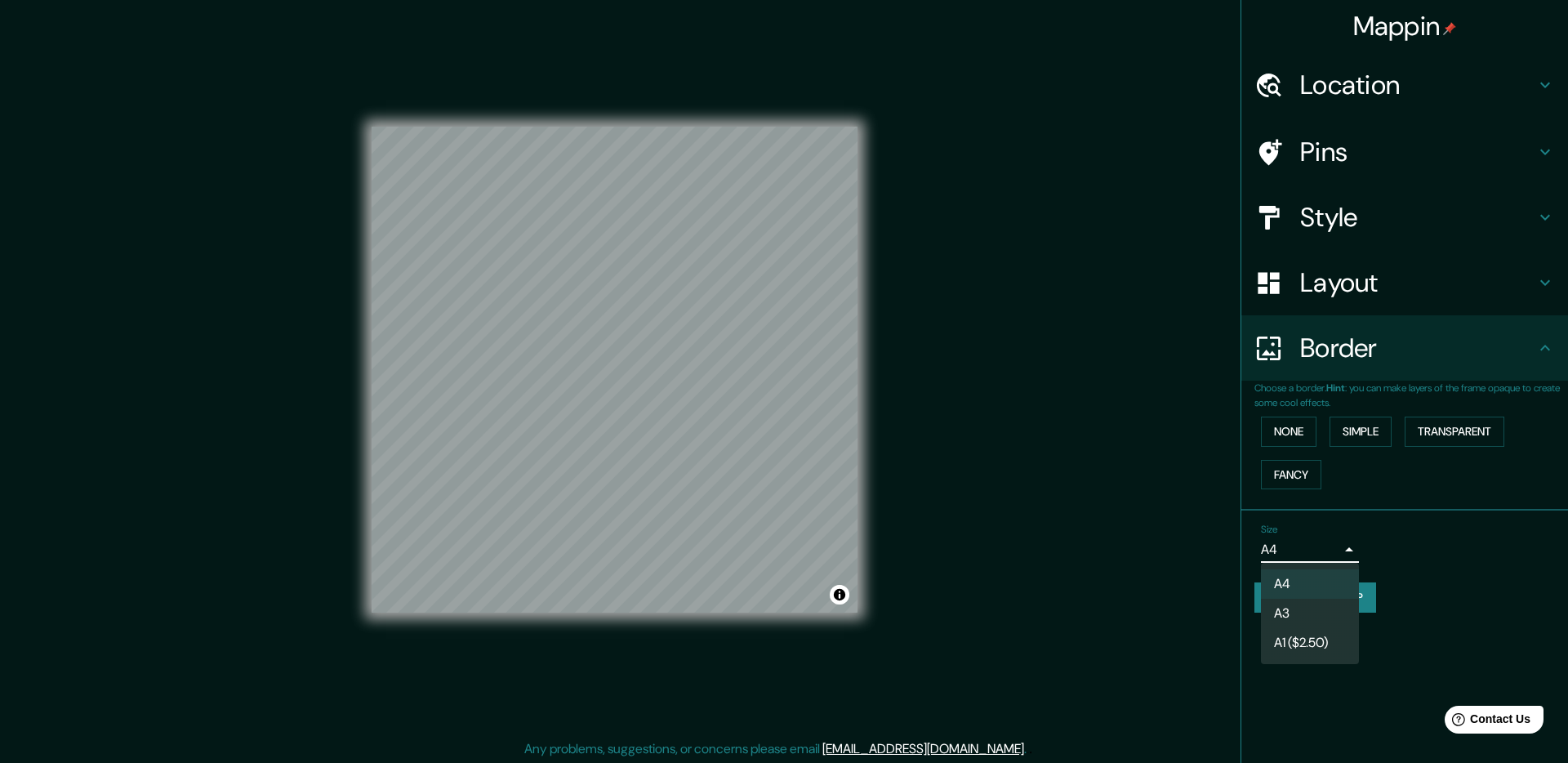
click at [1308, 611] on li "A3" at bounding box center [1310, 613] width 98 height 29
click at [1311, 548] on body "Mappin Location [GEOGRAPHIC_DATA], [GEOGRAPHIC_DATA], [GEOGRAPHIC_DATA] Pins St…" at bounding box center [784, 381] width 1568 height 763
click at [1312, 574] on li "A4" at bounding box center [1310, 584] width 98 height 29
type input "single"
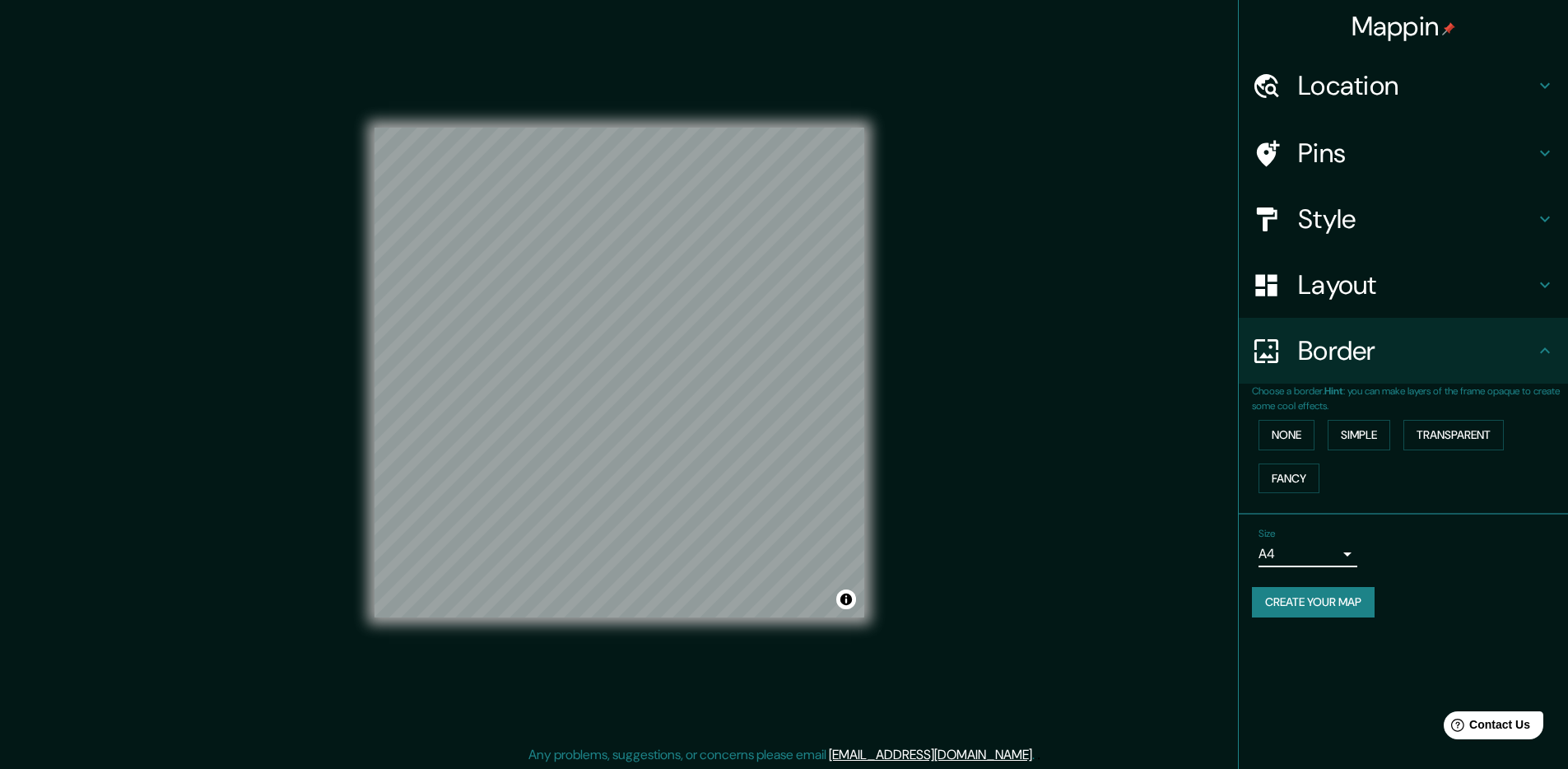
click at [1327, 610] on button "Create your map" at bounding box center [1312, 601] width 122 height 30
click at [1022, 289] on div "Mappin Location [GEOGRAPHIC_DATA], [GEOGRAPHIC_DATA], [GEOGRAPHIC_DATA] Pins St…" at bounding box center [784, 385] width 1568 height 771
click at [1290, 597] on button "Create your map" at bounding box center [1312, 601] width 122 height 30
click at [1426, 603] on div "Create your map" at bounding box center [1402, 601] width 303 height 30
